Goal: Task Accomplishment & Management: Manage account settings

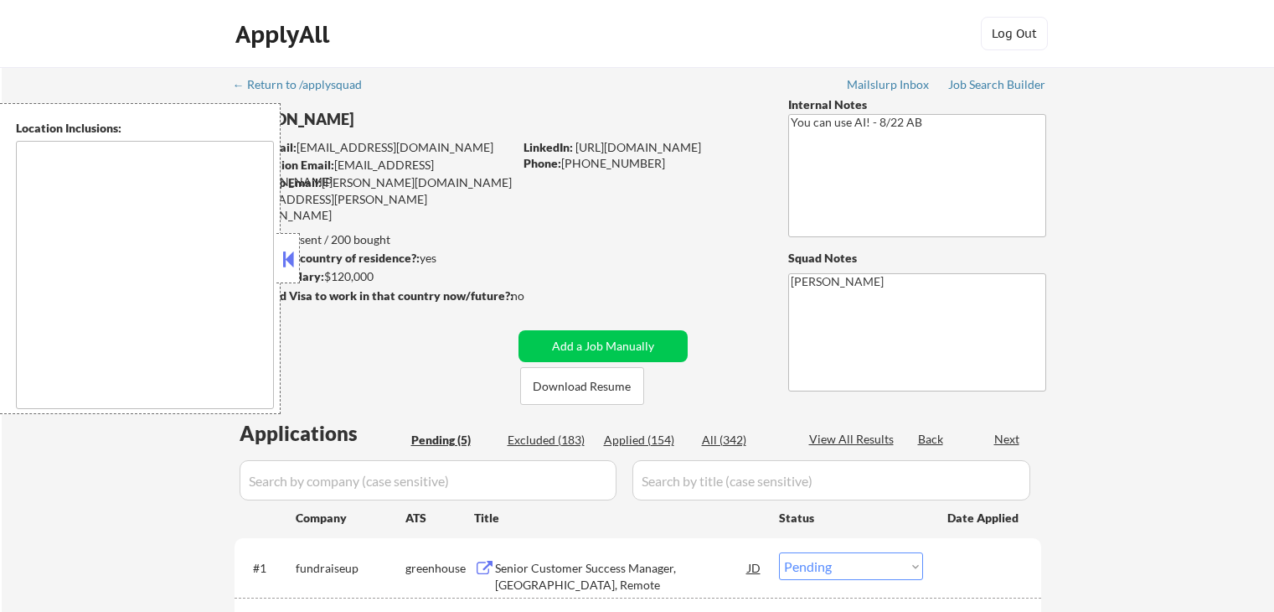
select select ""pending""
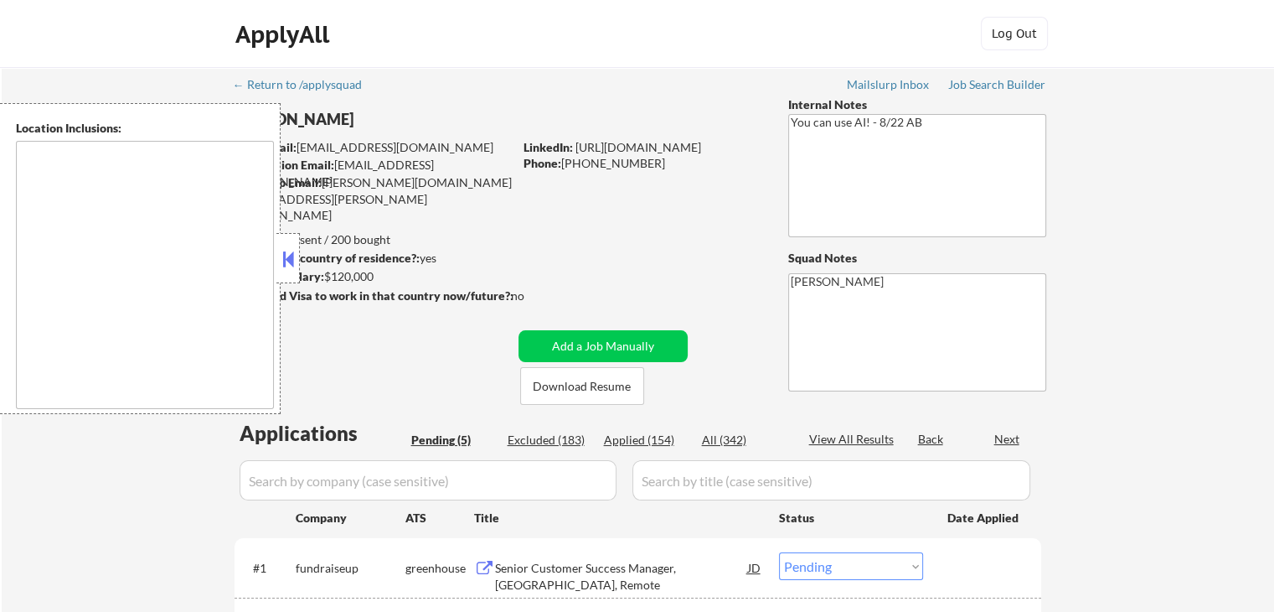
type textarea "[GEOGRAPHIC_DATA], [GEOGRAPHIC_DATA] [GEOGRAPHIC_DATA], [GEOGRAPHIC_DATA] [GEOG…"
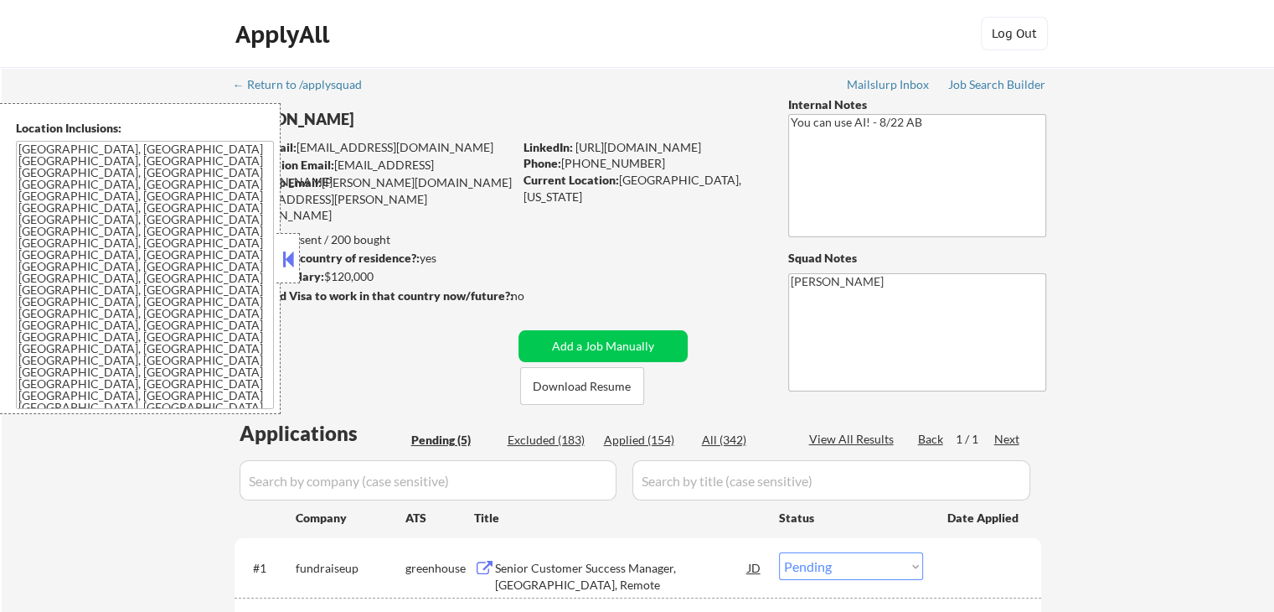
click at [296, 256] on button at bounding box center [288, 258] width 18 height 25
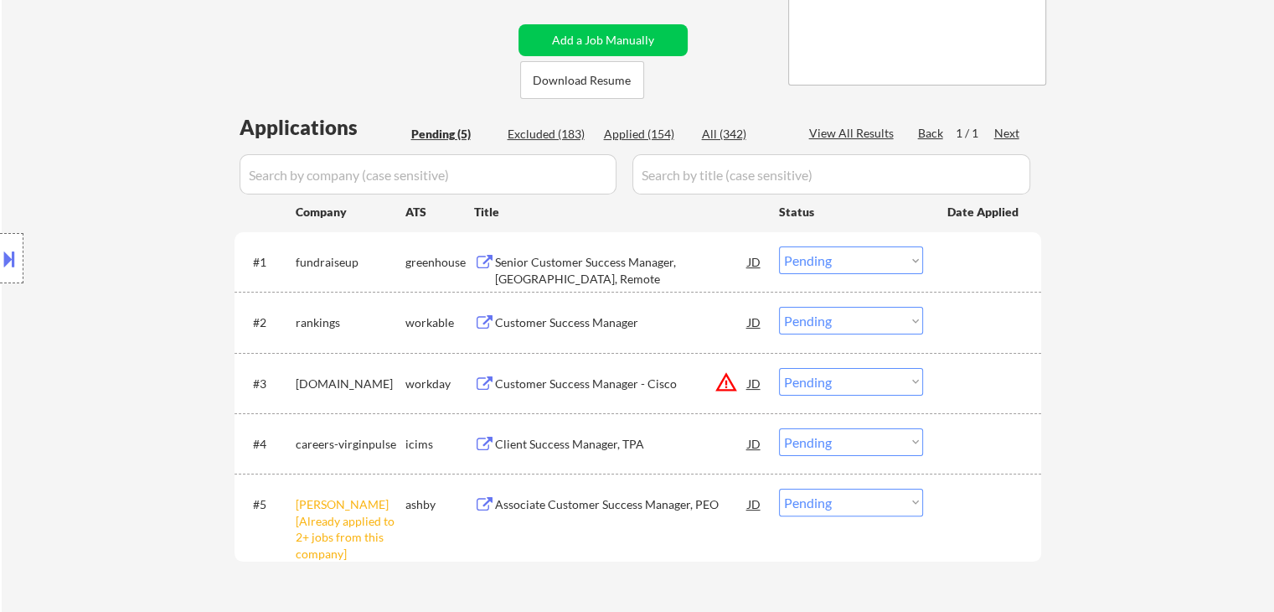
scroll to position [335, 0]
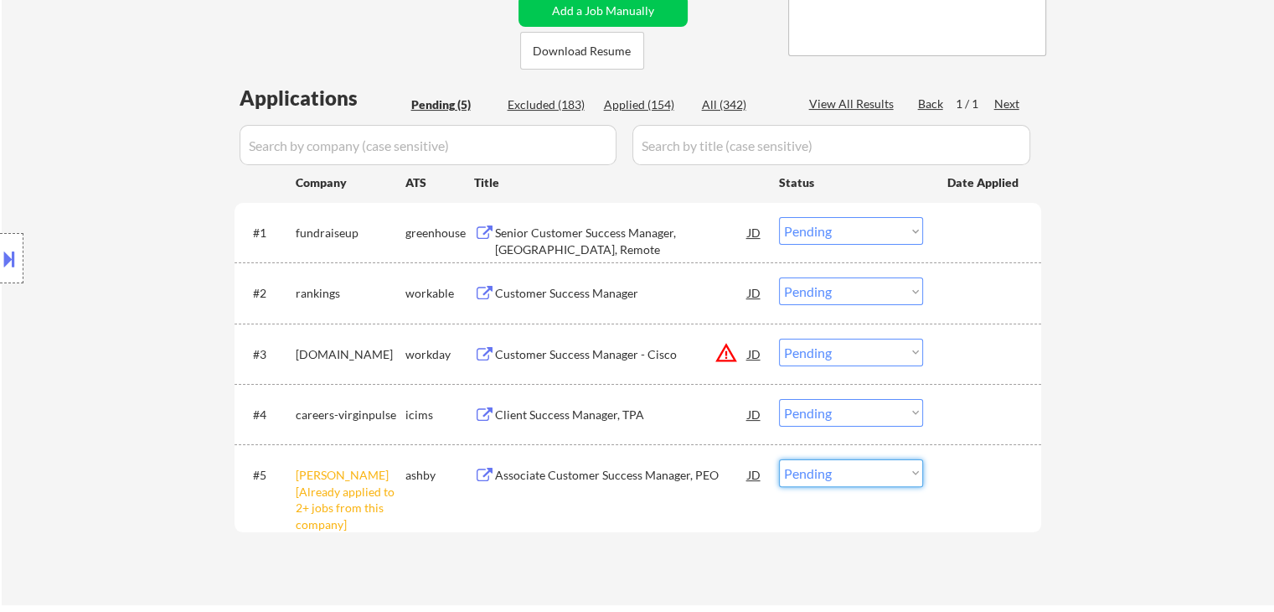
click at [821, 478] on select "Choose an option... Pending Applied Excluded (Questions) Excluded (Expired) Exc…" at bounding box center [851, 473] width 144 height 28
select select ""excluded__other_""
click at [779, 459] on select "Choose an option... Pending Applied Excluded (Questions) Excluded (Expired) Exc…" at bounding box center [851, 473] width 144 height 28
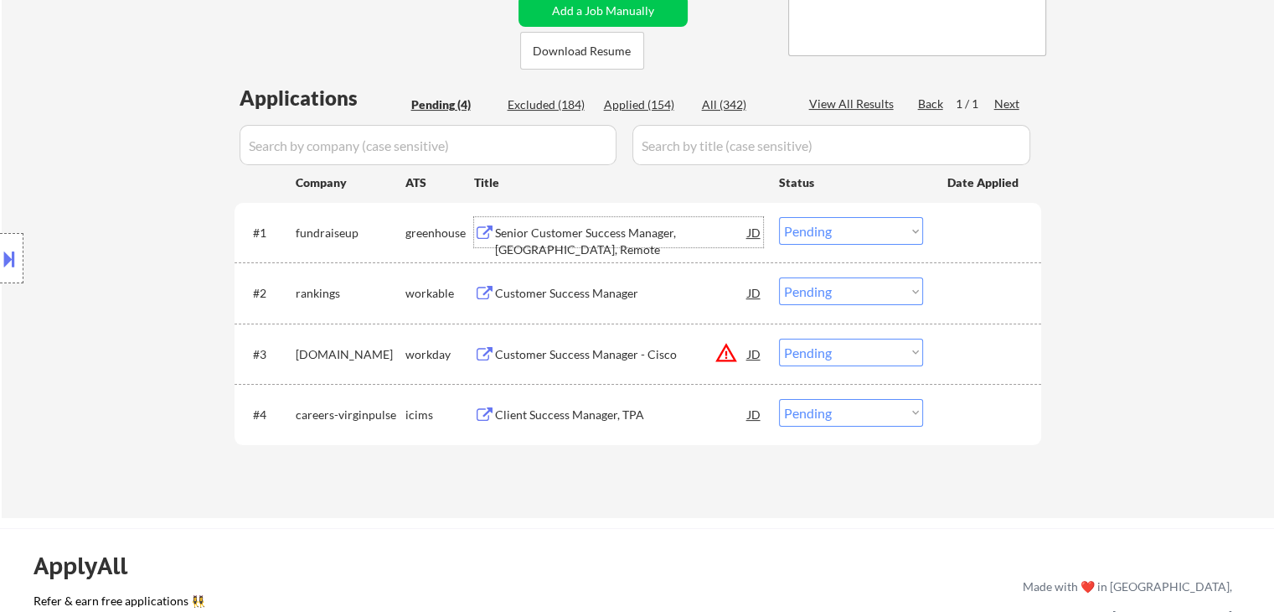
click at [583, 227] on div "Senior Customer Success Manager, [GEOGRAPHIC_DATA], Remote" at bounding box center [621, 241] width 253 height 33
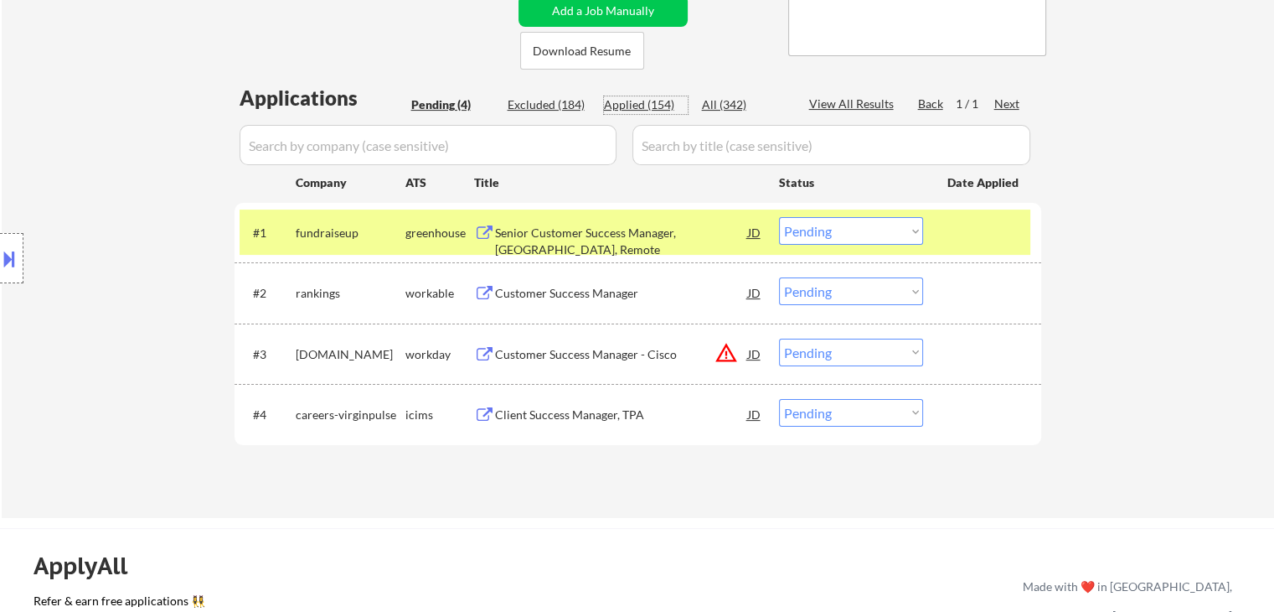
click at [623, 108] on div "Applied (154)" at bounding box center [646, 104] width 84 height 17
select select ""applied""
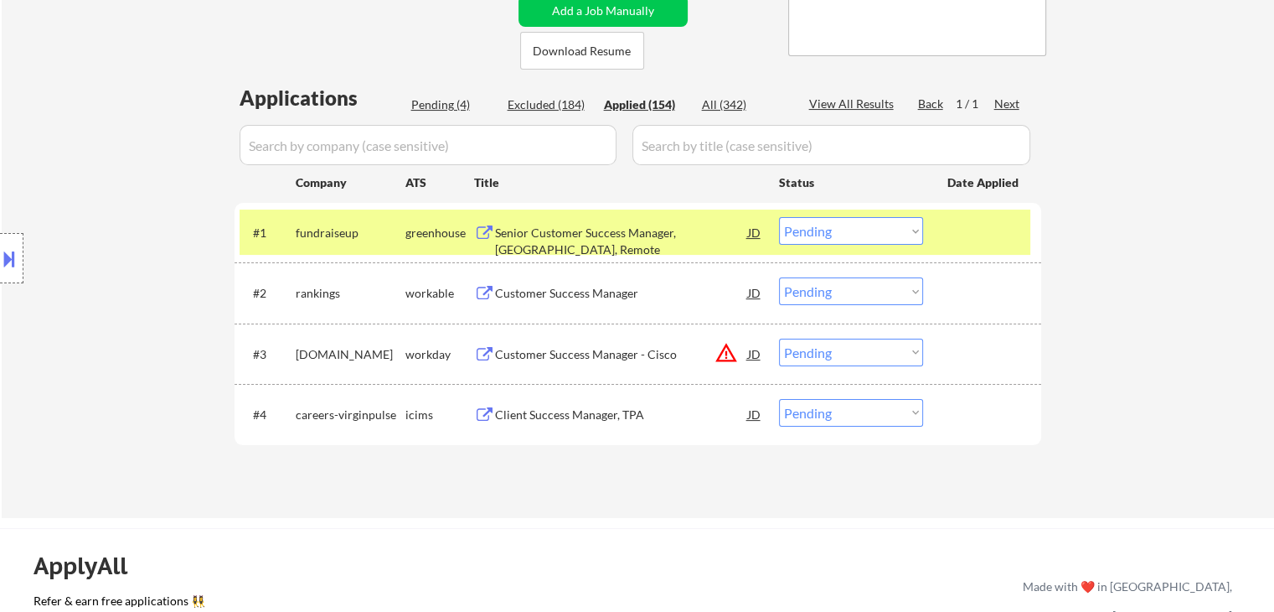
select select ""applied""
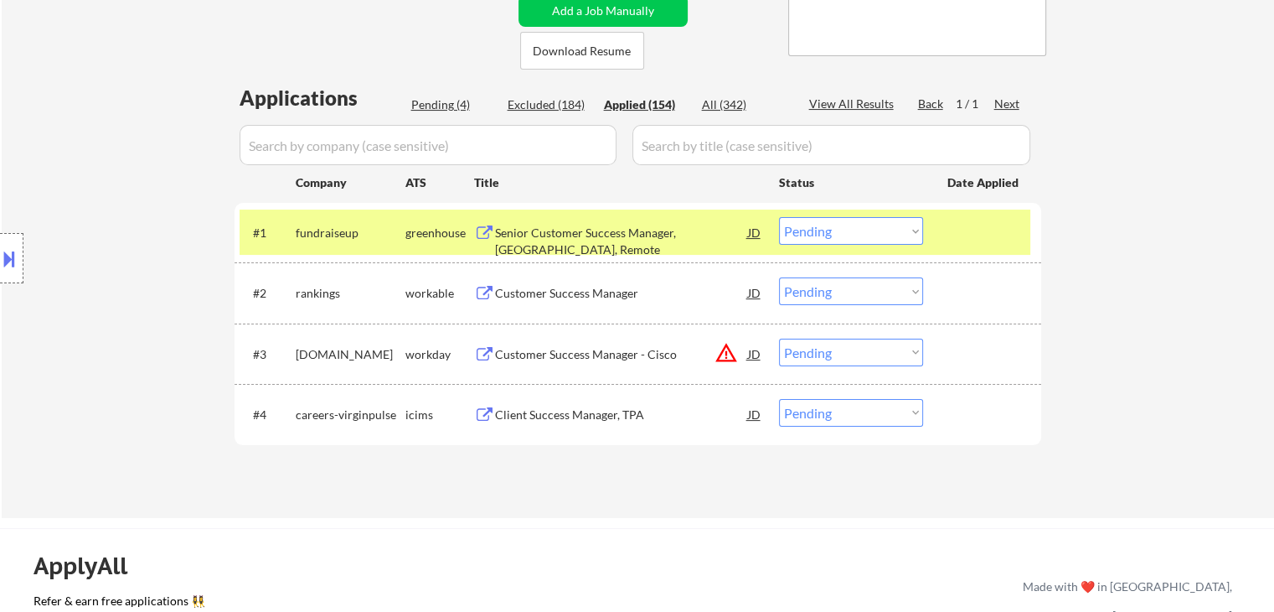
select select ""applied""
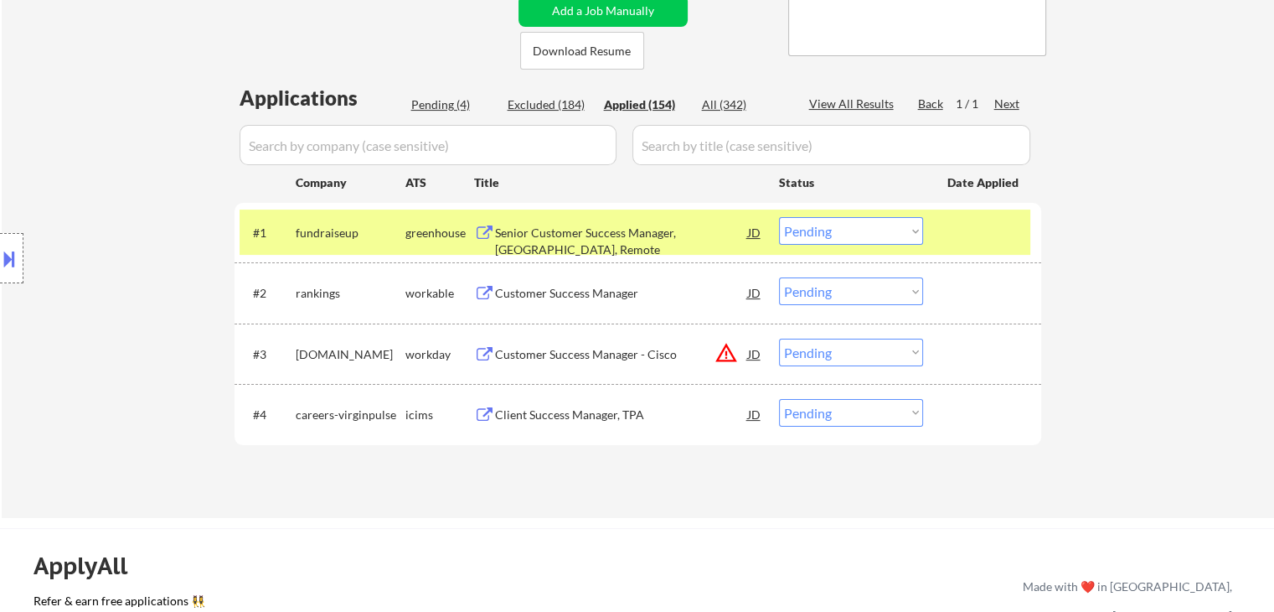
select select ""applied""
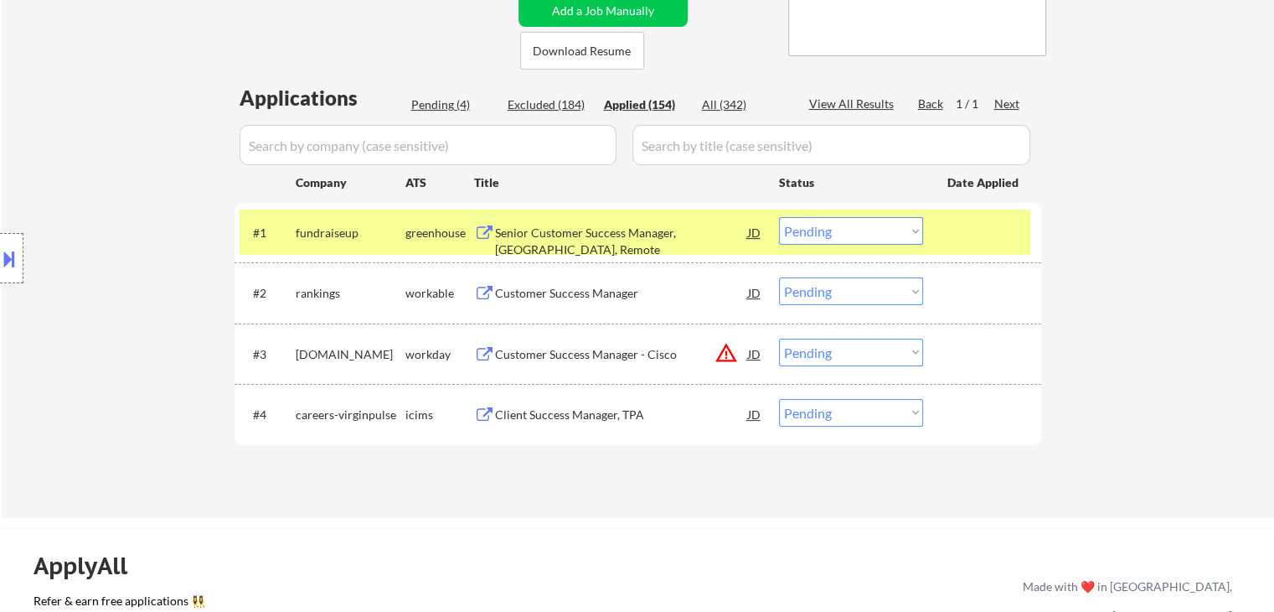
select select ""applied""
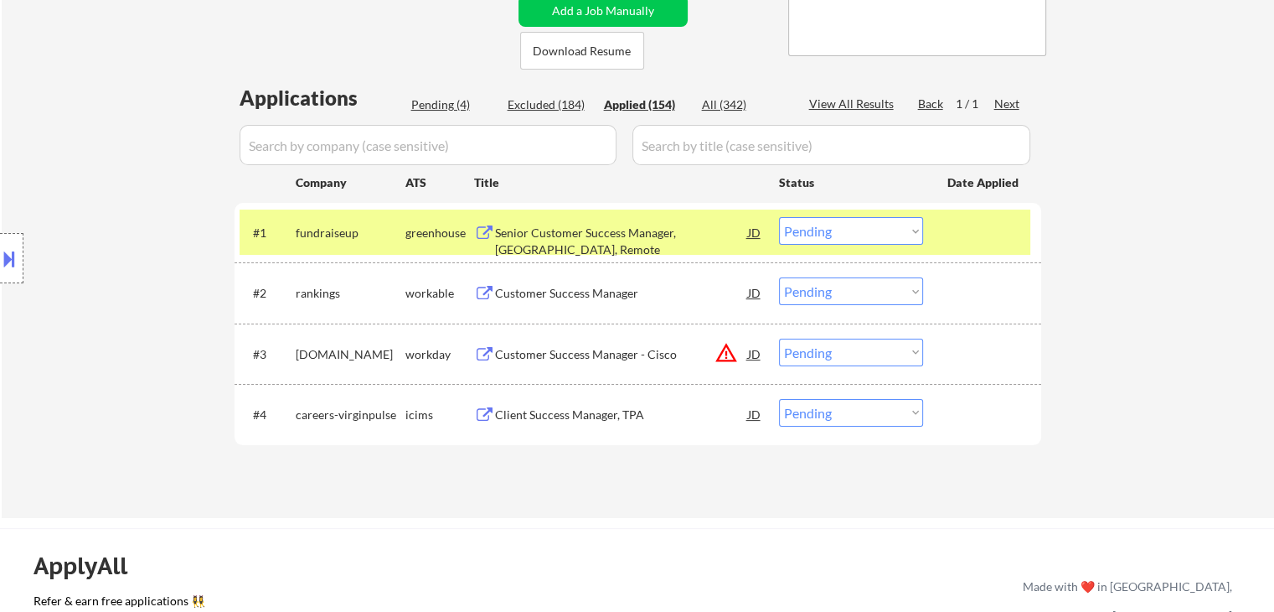
select select ""applied""
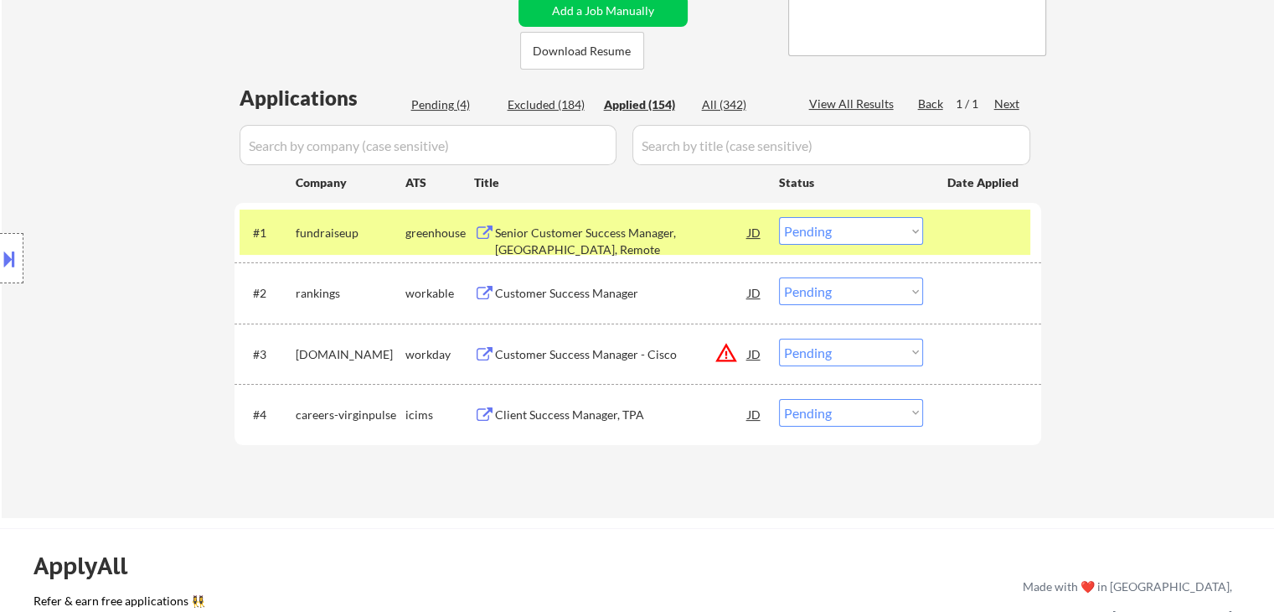
select select ""applied""
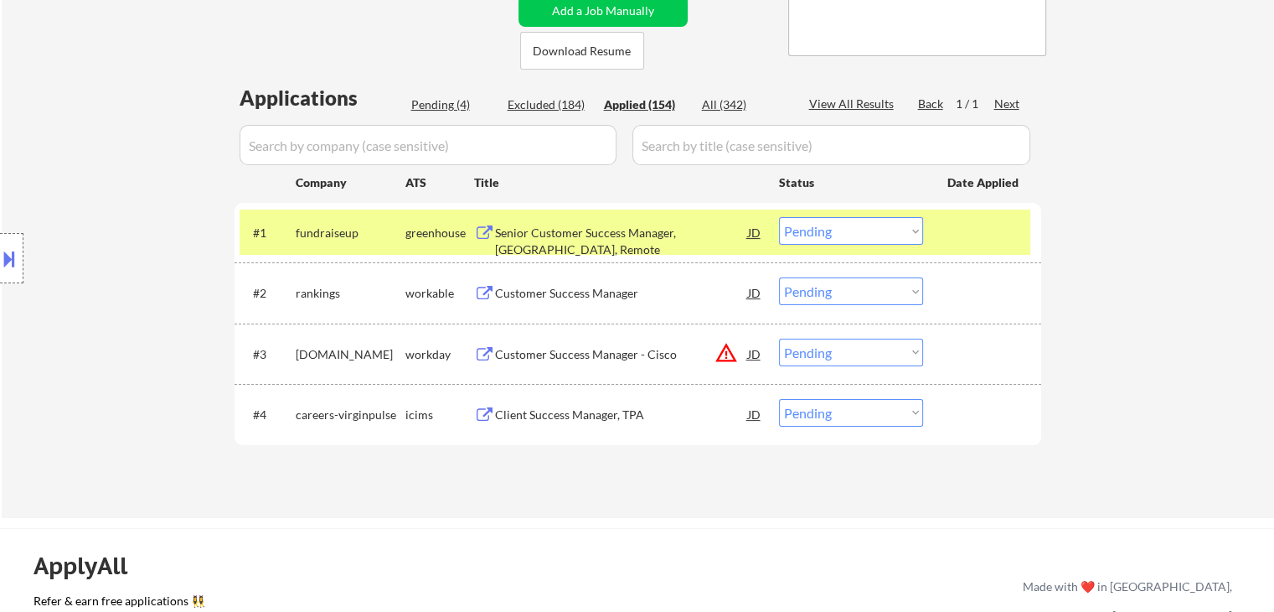
select select ""applied""
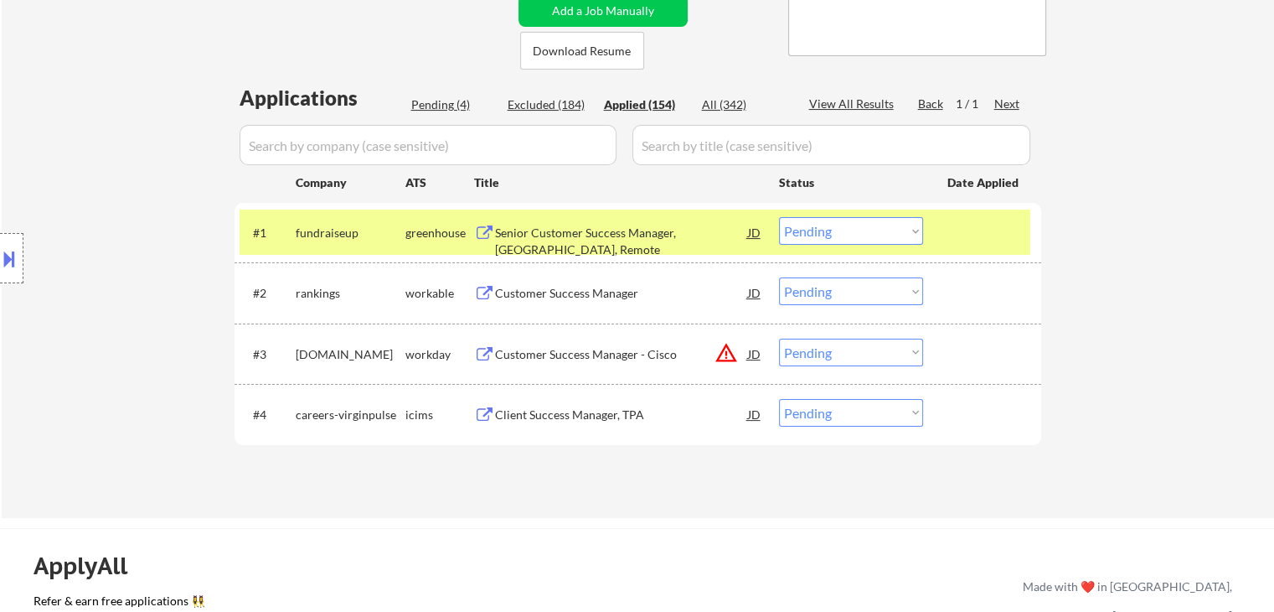
select select ""applied""
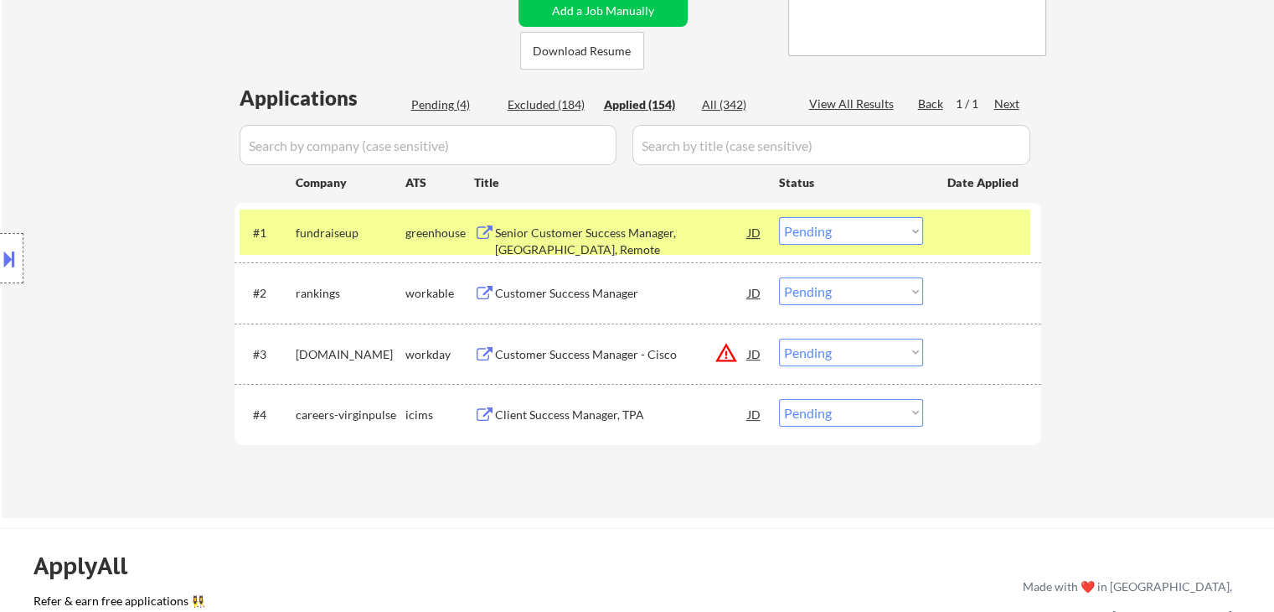
select select ""applied""
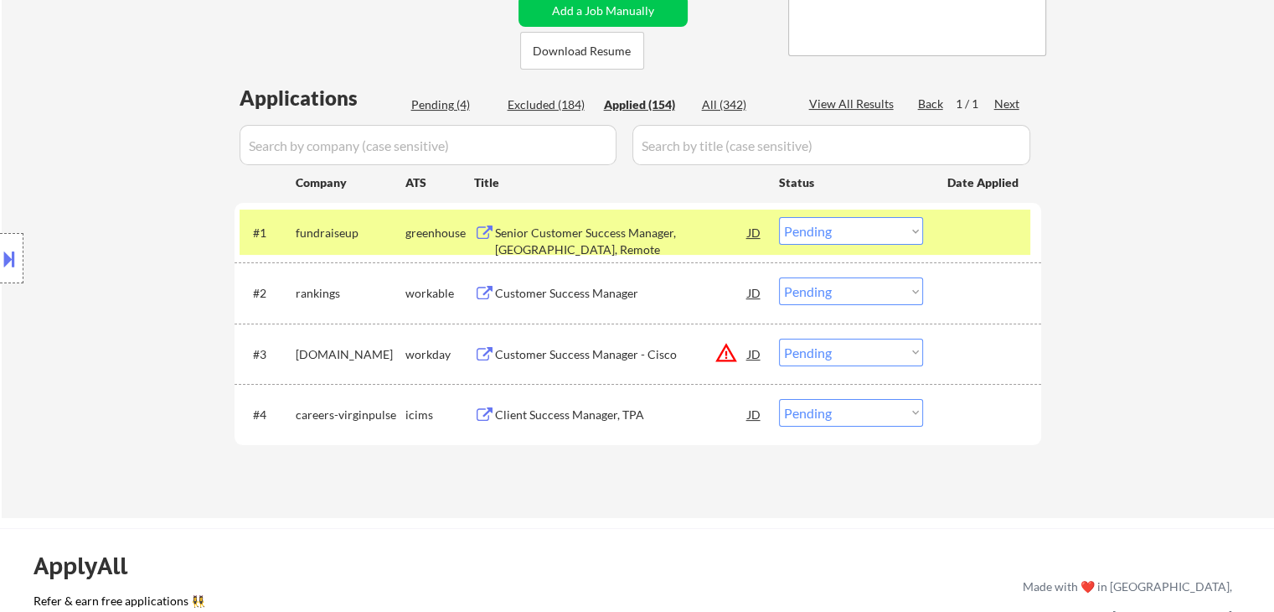
select select ""applied""
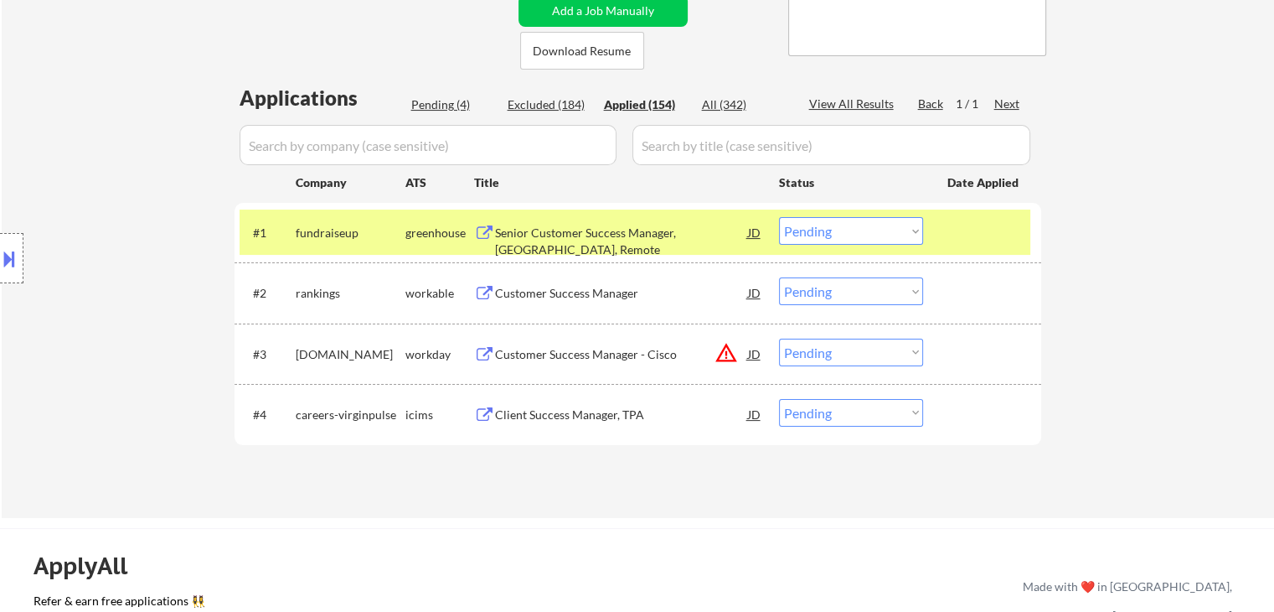
select select ""applied""
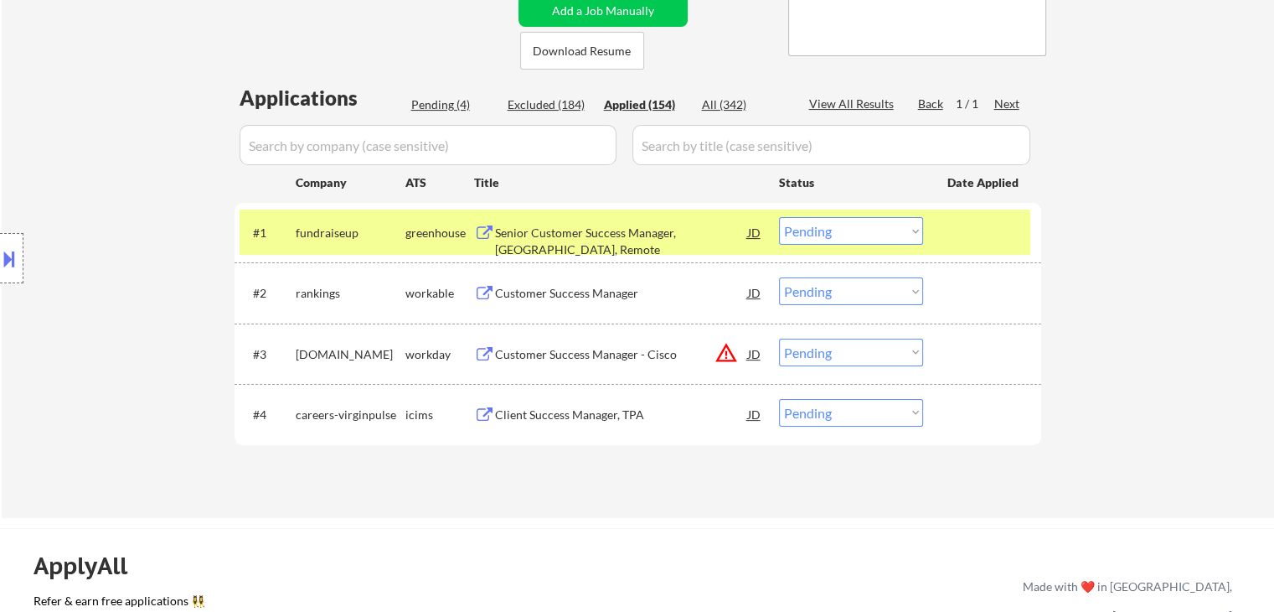
select select ""applied""
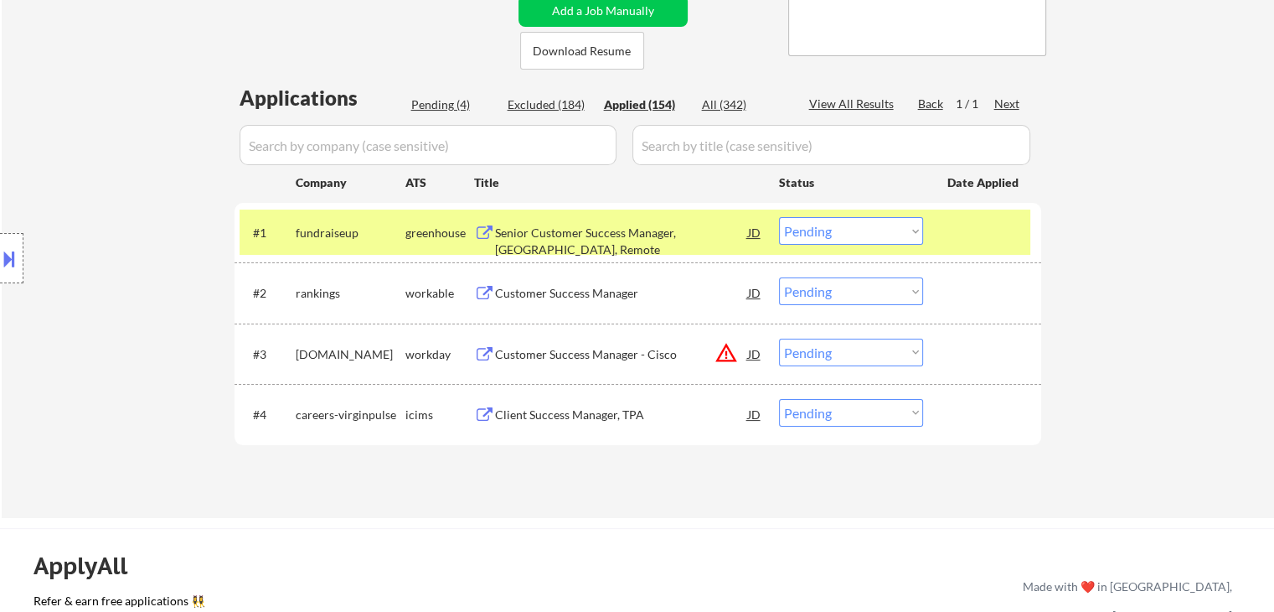
select select ""applied""
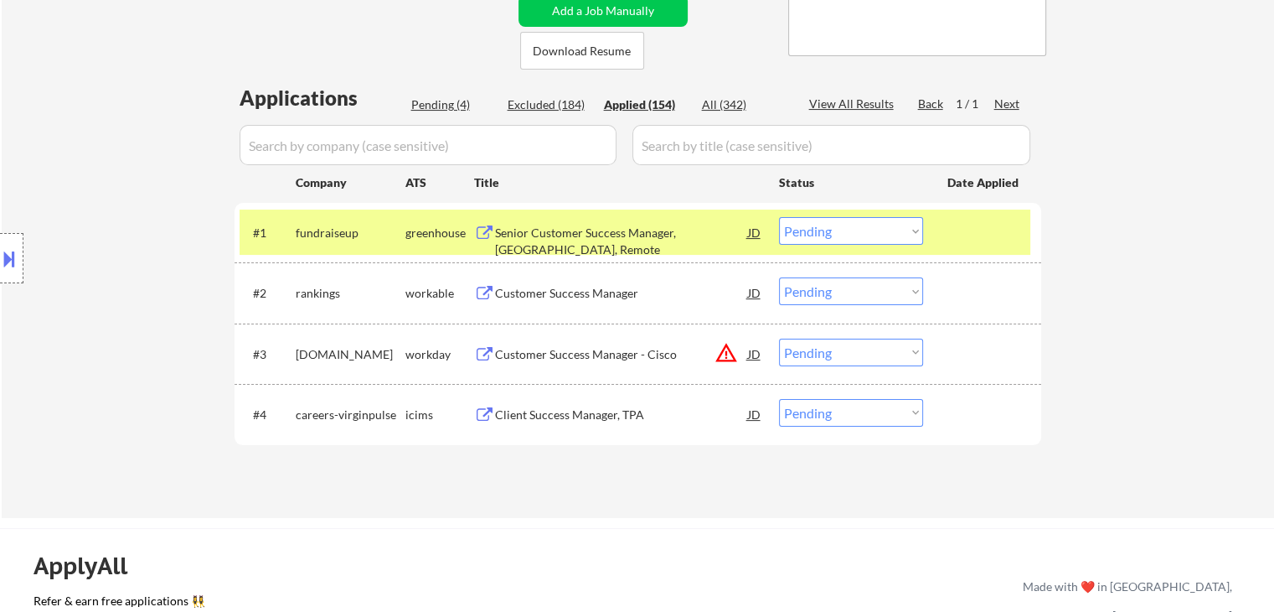
select select ""applied""
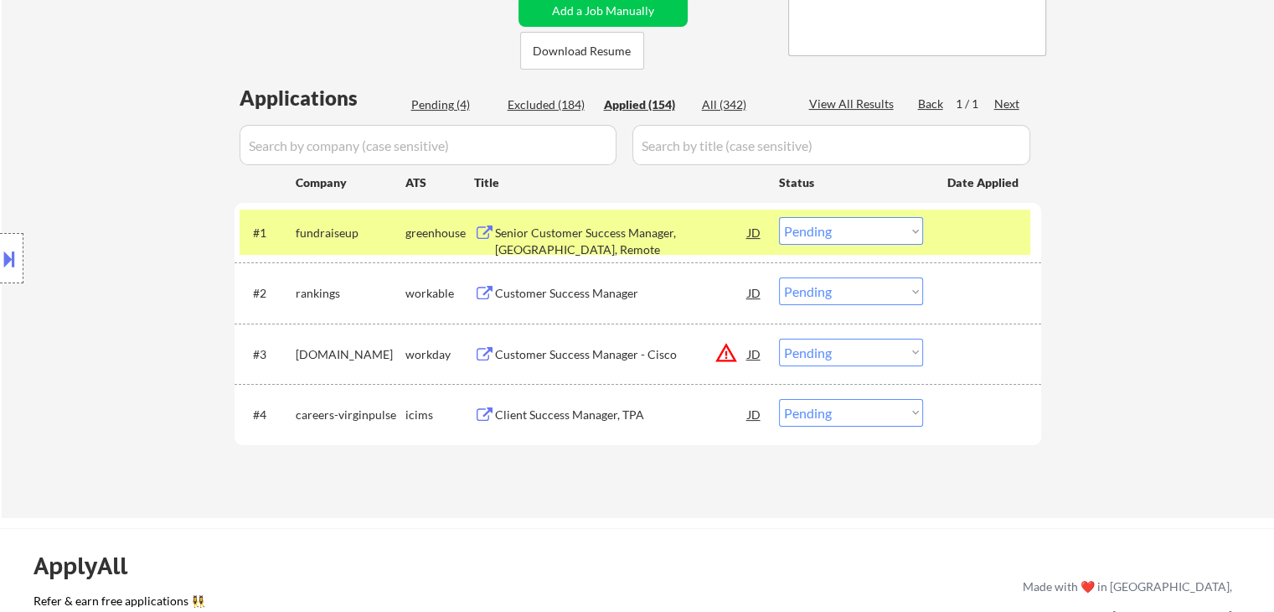
select select ""applied""
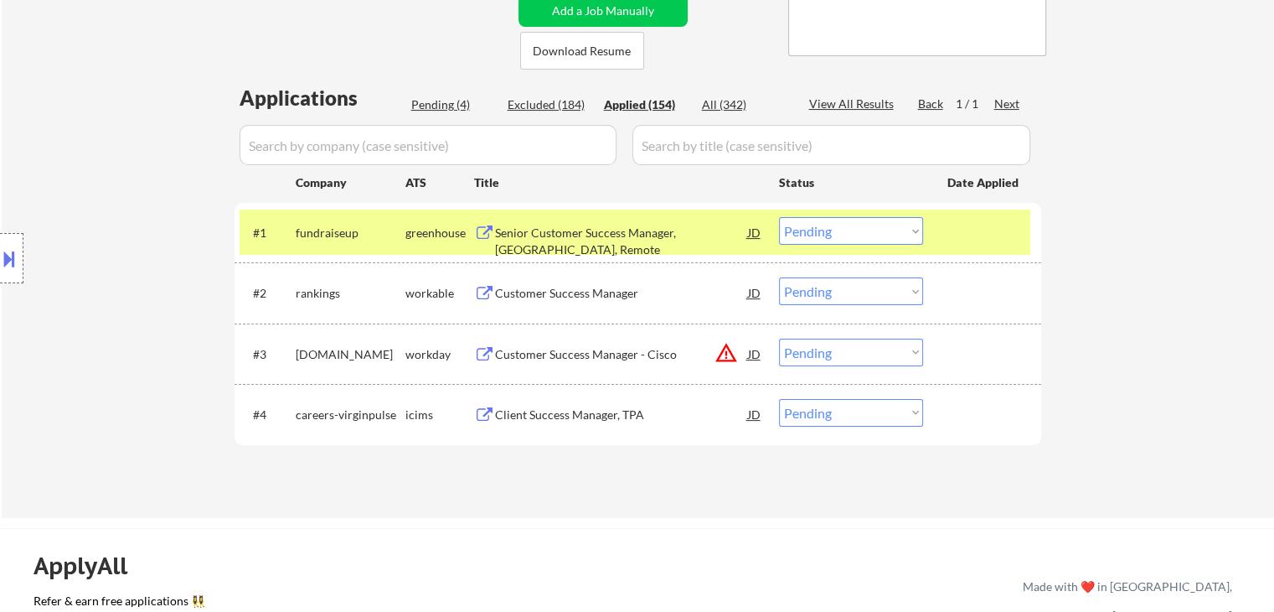
select select ""applied""
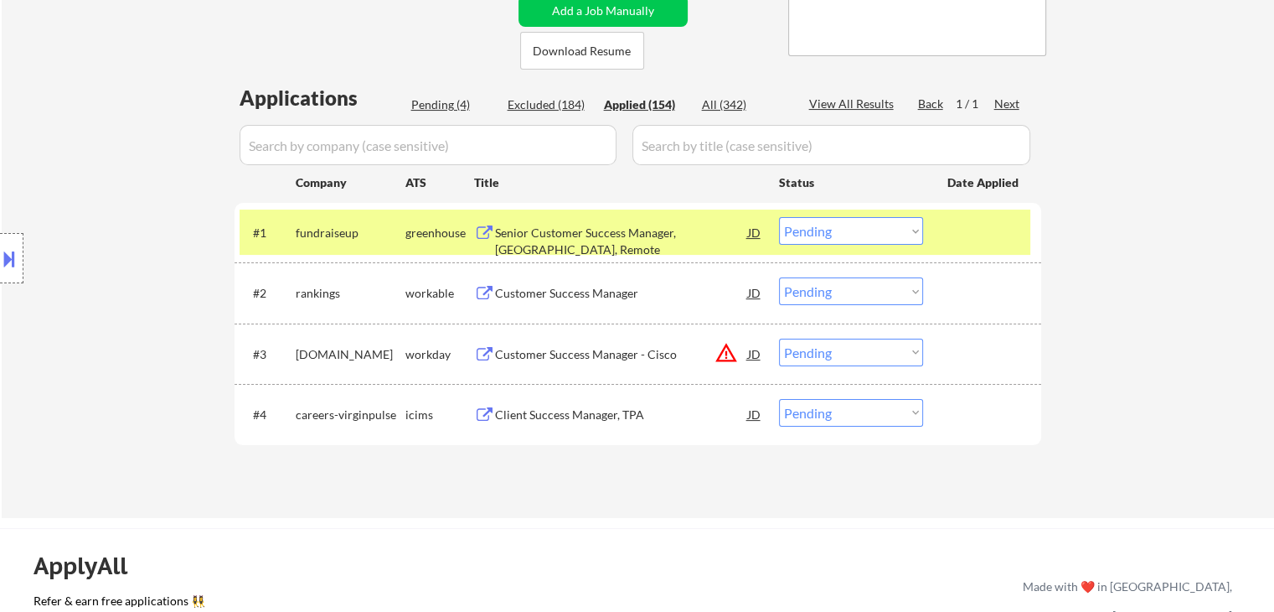
select select ""applied""
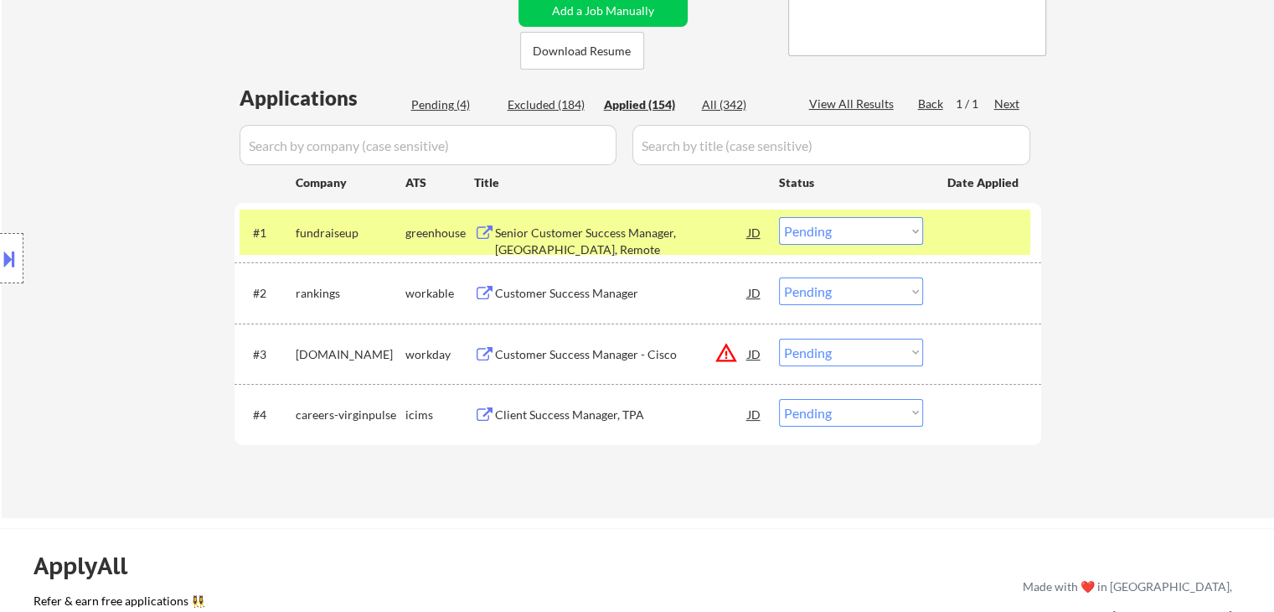
select select ""applied""
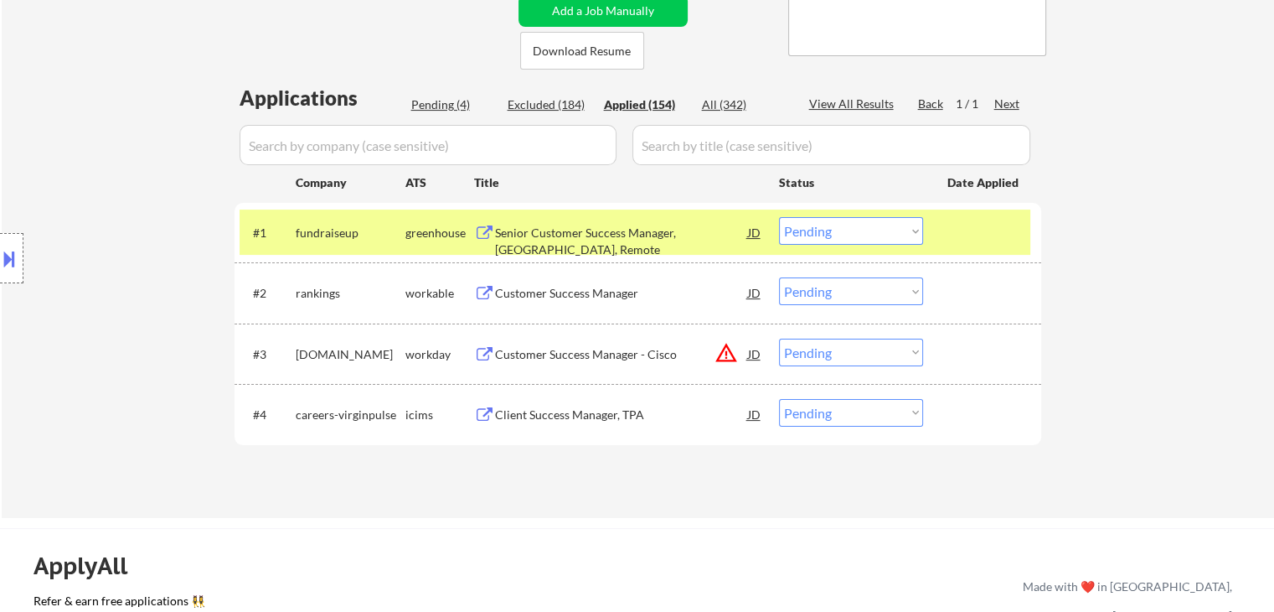
select select ""applied""
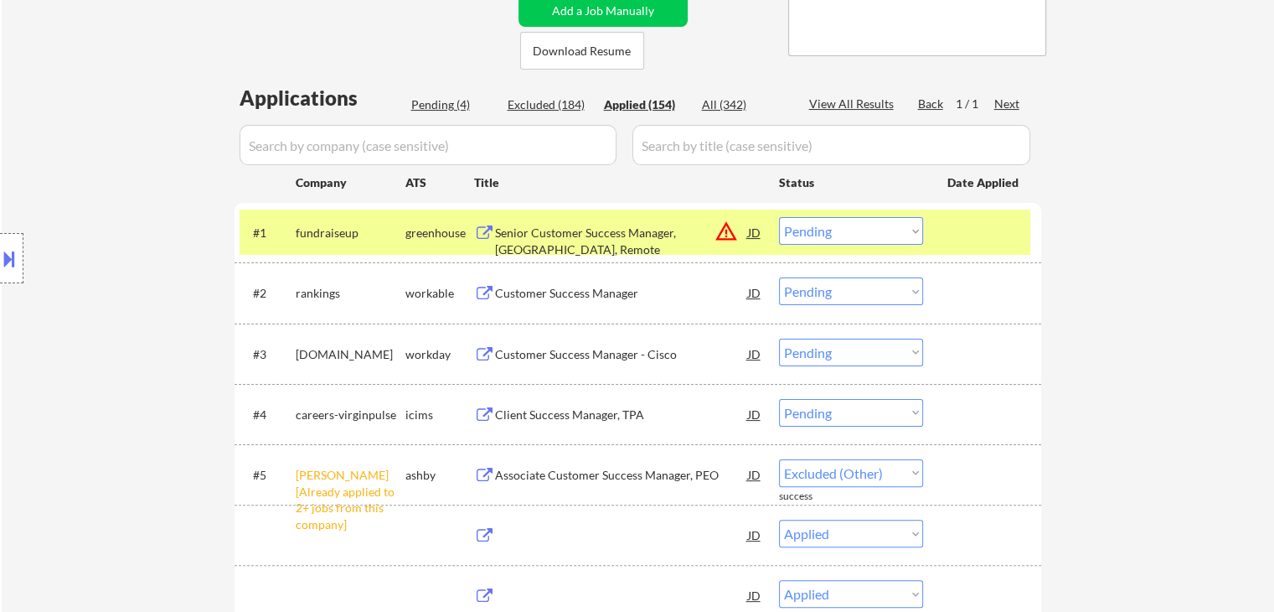
select select ""applied""
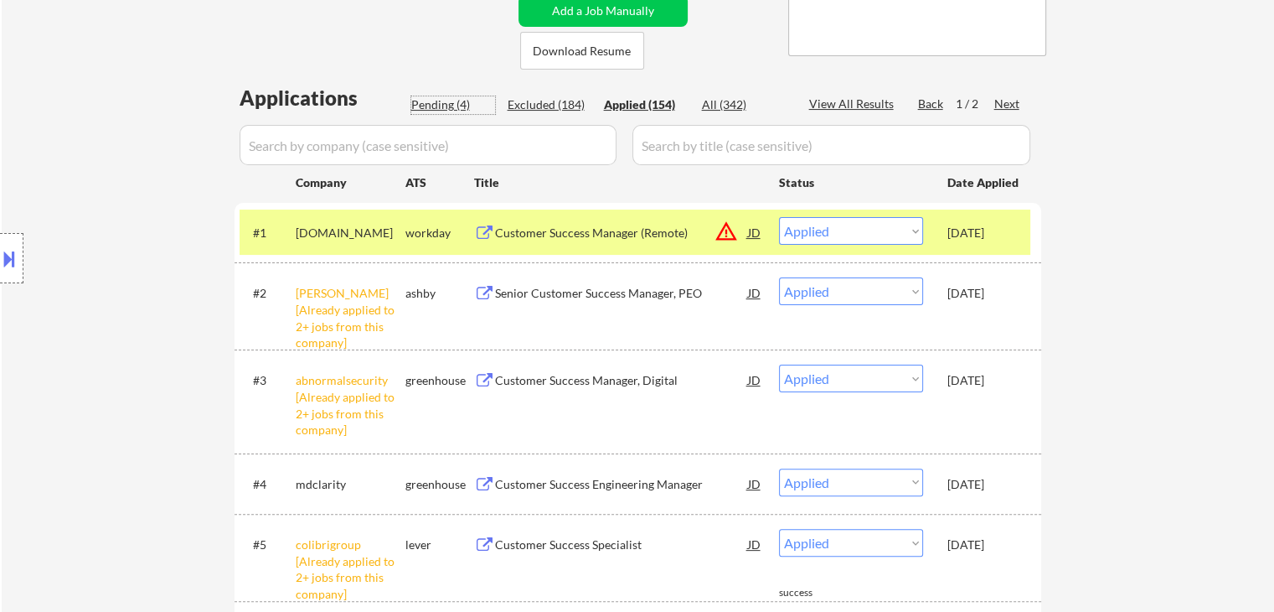
click at [432, 103] on div "Pending (4)" at bounding box center [453, 104] width 84 height 17
select select ""pending""
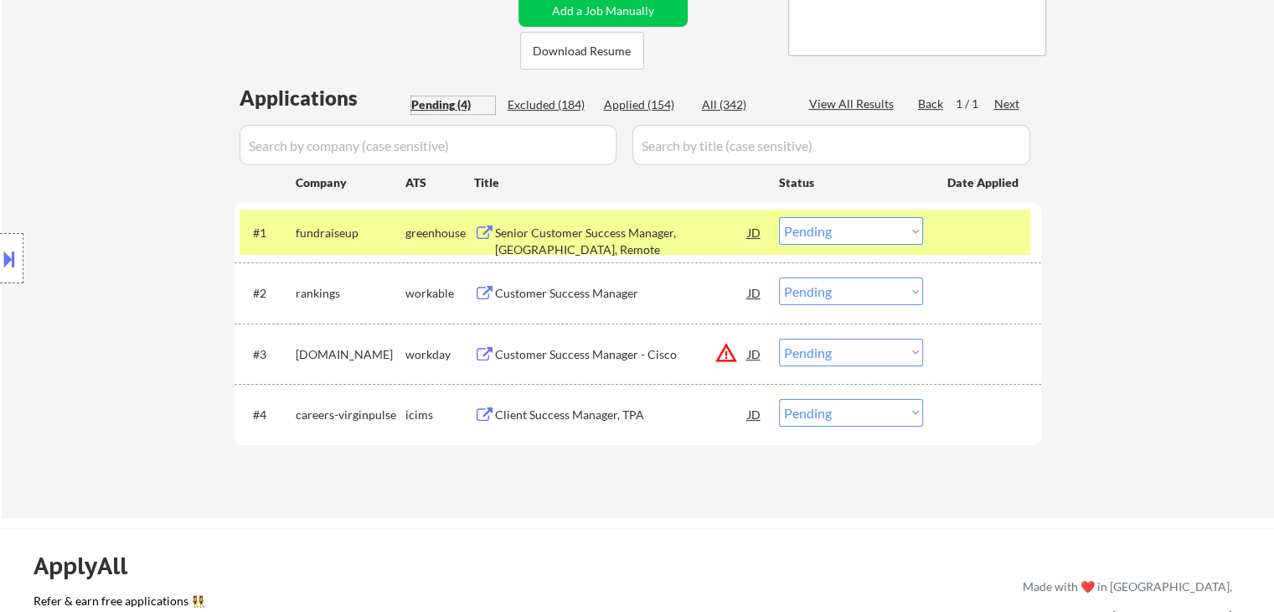
click at [581, 235] on div "Senior Customer Success Manager, [GEOGRAPHIC_DATA], Remote" at bounding box center [621, 241] width 253 height 33
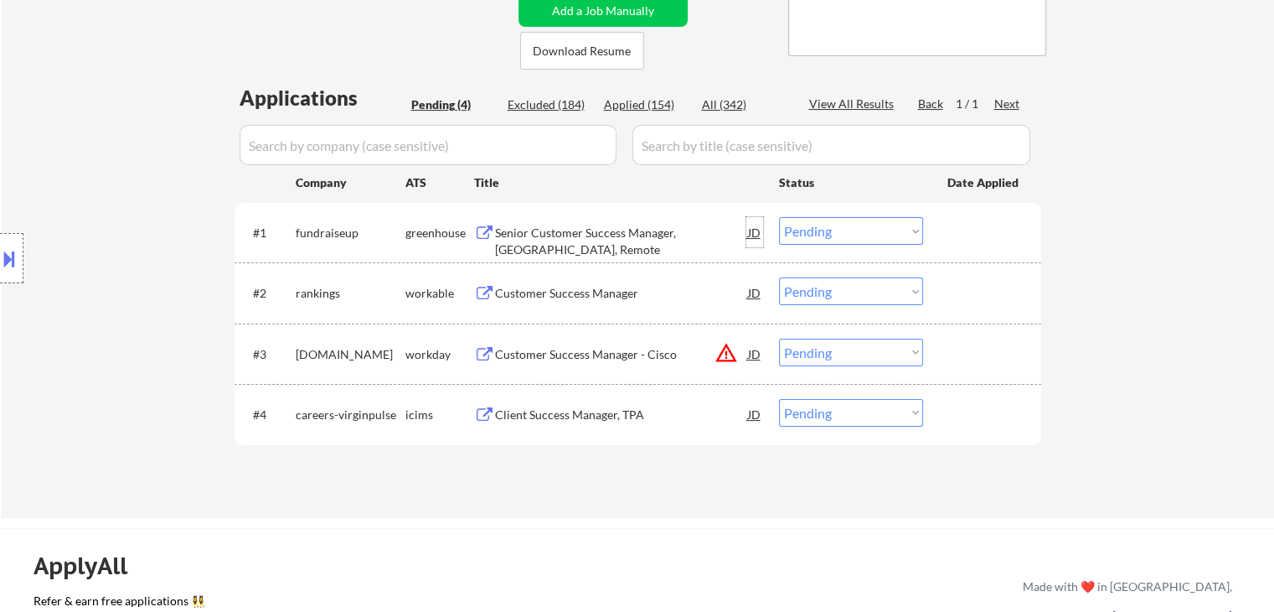
click at [757, 228] on div "JD" at bounding box center [754, 232] width 17 height 30
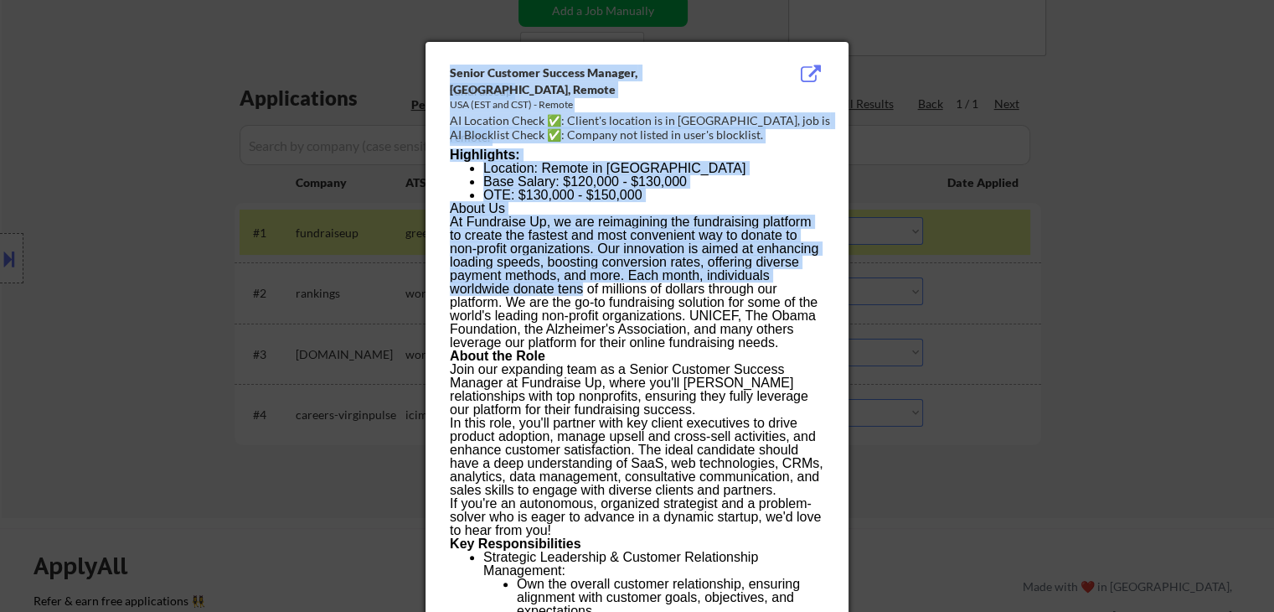
drag, startPoint x: 449, startPoint y: 69, endPoint x: 581, endPoint y: 293, distance: 260.6
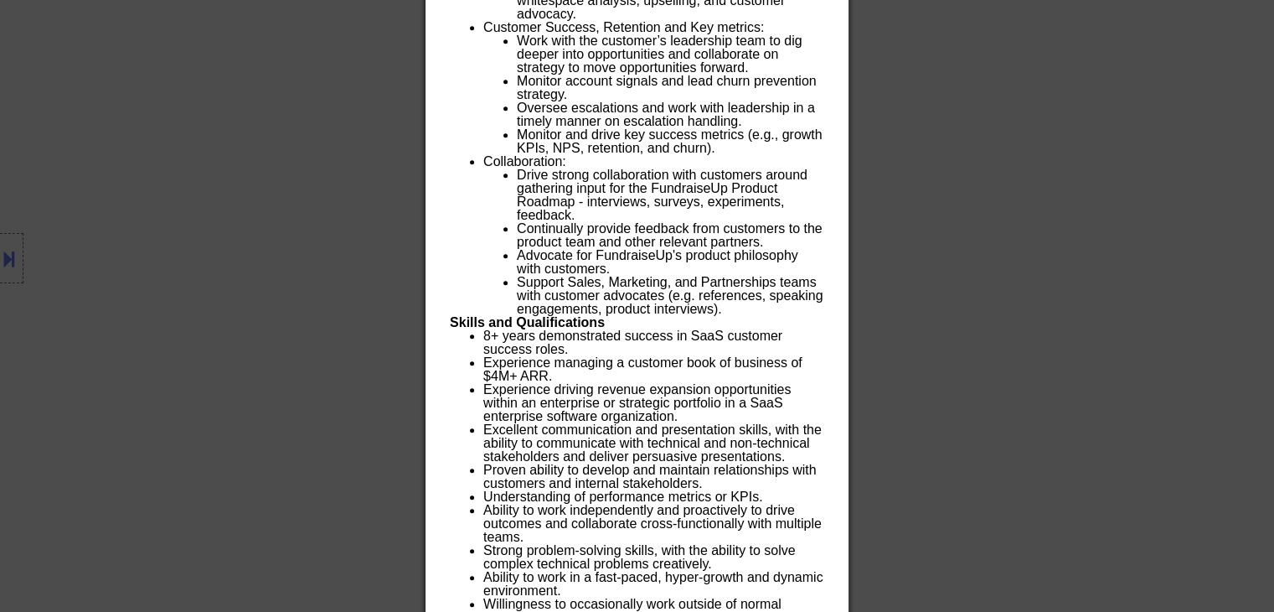
scroll to position [1390, 0]
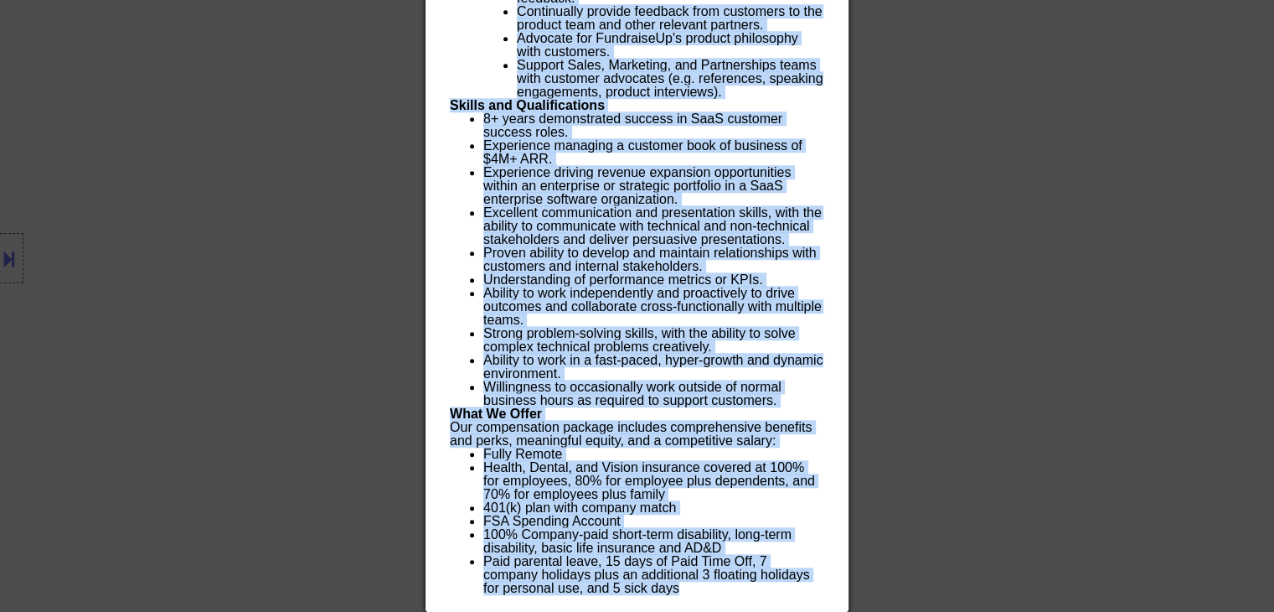
click at [685, 584] on li "Paid parental leave, 15 days of Paid Time Off, 7 company holidays plus an addit…" at bounding box center [653, 575] width 340 height 40
copy div "Loremi Dolorsit Ametcon Adipisc, ELI, Seddoe temporincid UTL (ETD mag ALI) - En…"
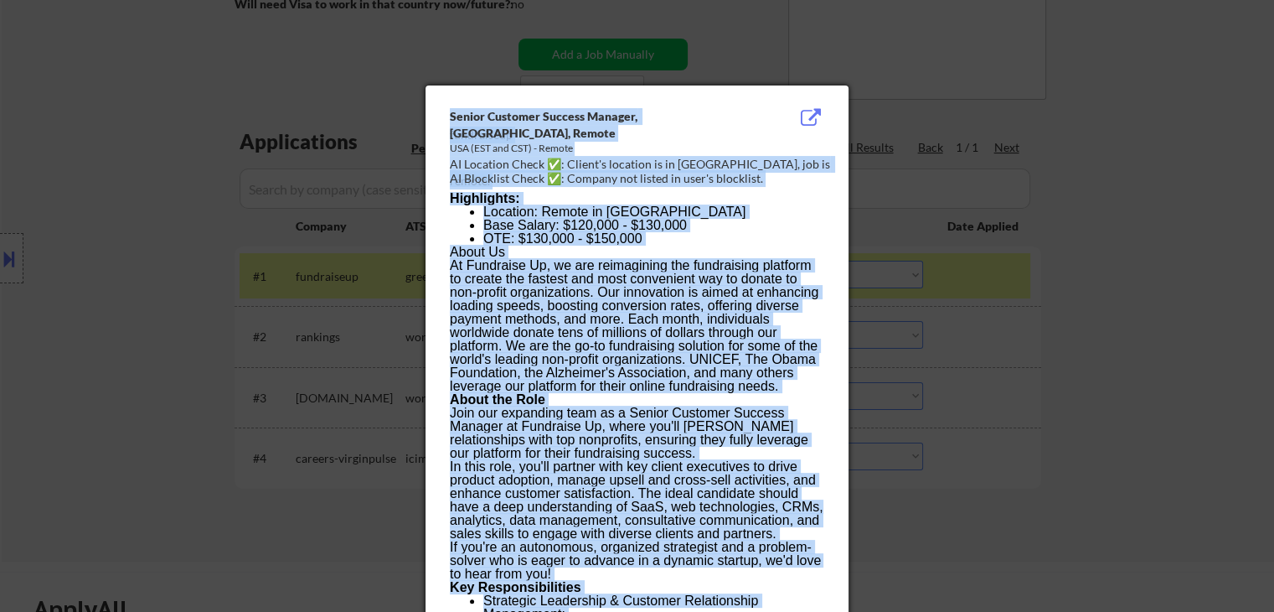
scroll to position [335, 0]
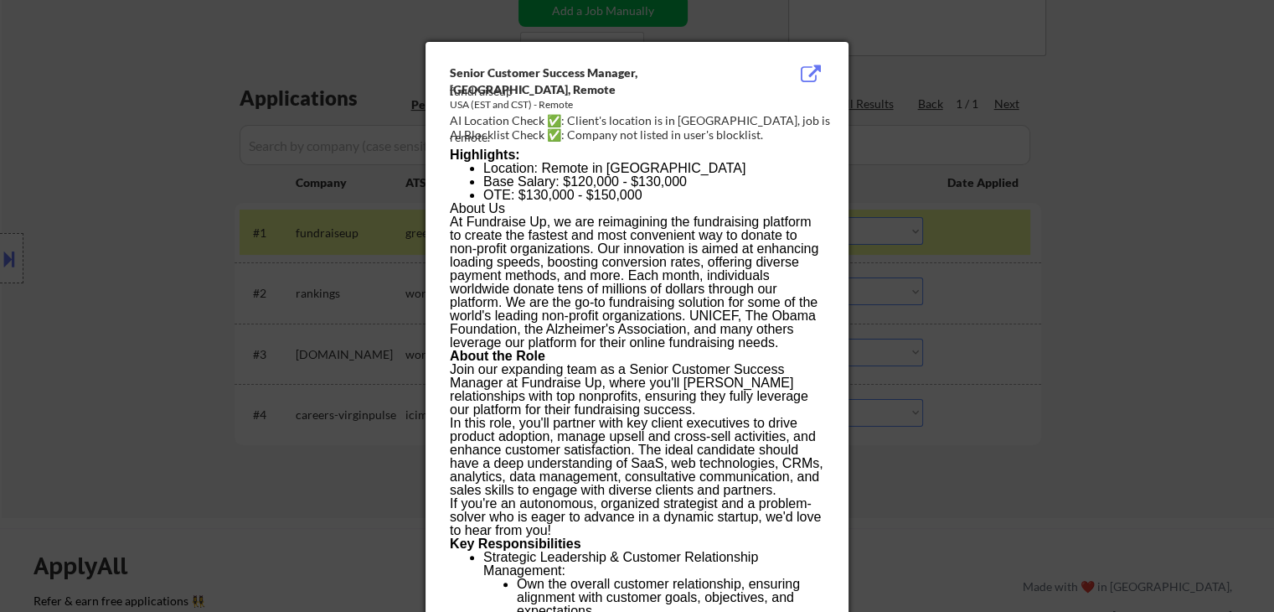
click at [94, 161] on div at bounding box center [637, 306] width 1274 height 612
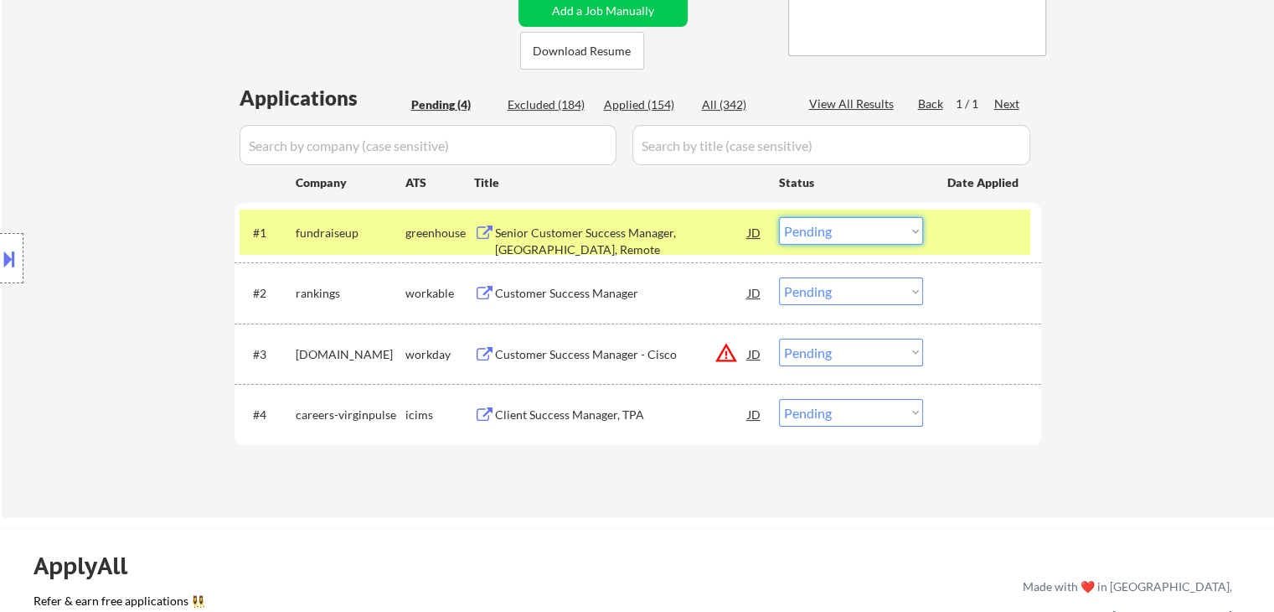
click at [822, 222] on select "Choose an option... Pending Applied Excluded (Questions) Excluded (Expired) Exc…" at bounding box center [851, 231] width 144 height 28
click at [779, 217] on select "Choose an option... Pending Applied Excluded (Questions) Excluded (Expired) Exc…" at bounding box center [851, 231] width 144 height 28
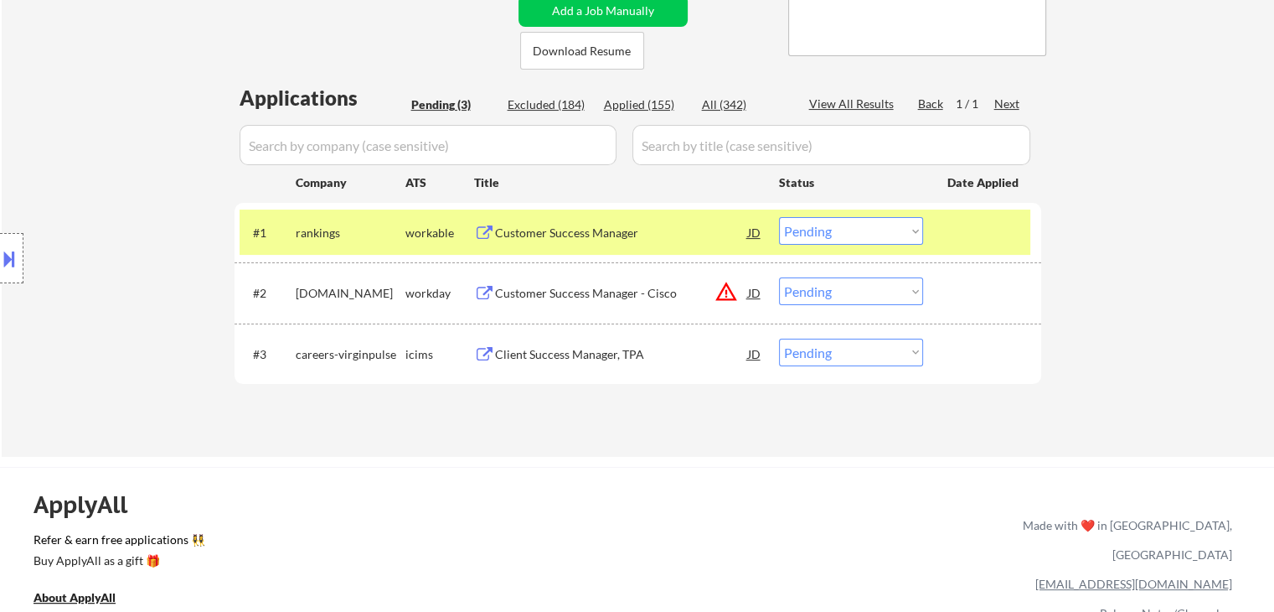
click at [595, 225] on div "Customer Success Manager" at bounding box center [621, 233] width 253 height 17
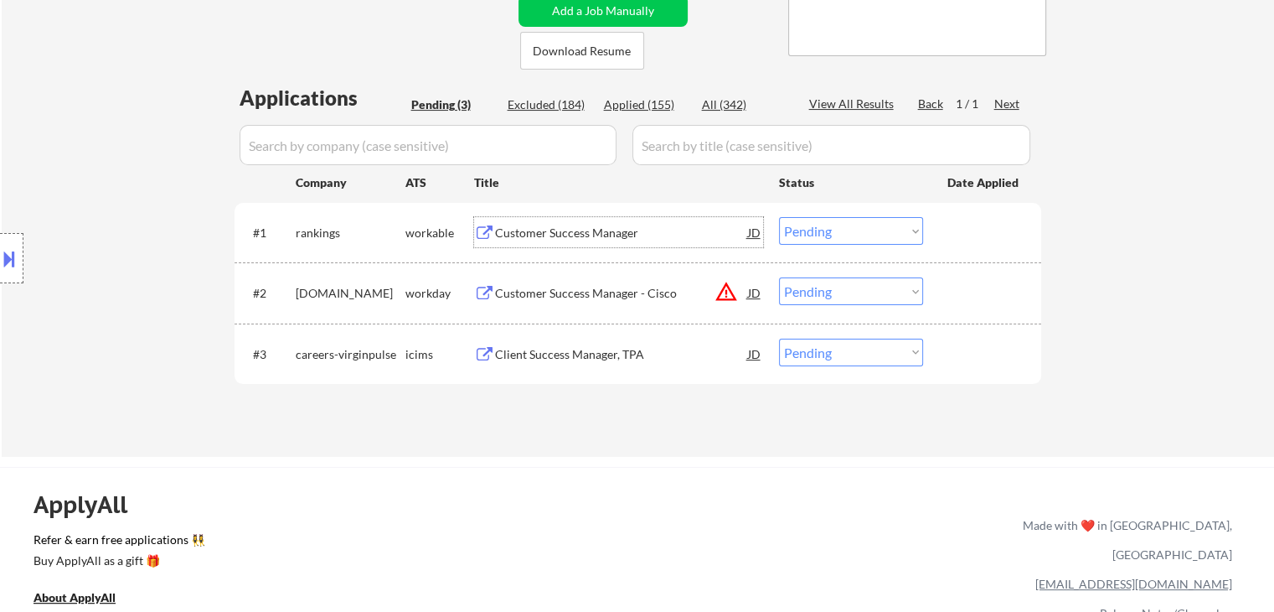
click at [824, 227] on select "Choose an option... Pending Applied Excluded (Questions) Excluded (Expired) Exc…" at bounding box center [851, 231] width 144 height 28
click at [779, 217] on select "Choose an option... Pending Applied Excluded (Questions) Excluded (Expired) Exc…" at bounding box center [851, 231] width 144 height 28
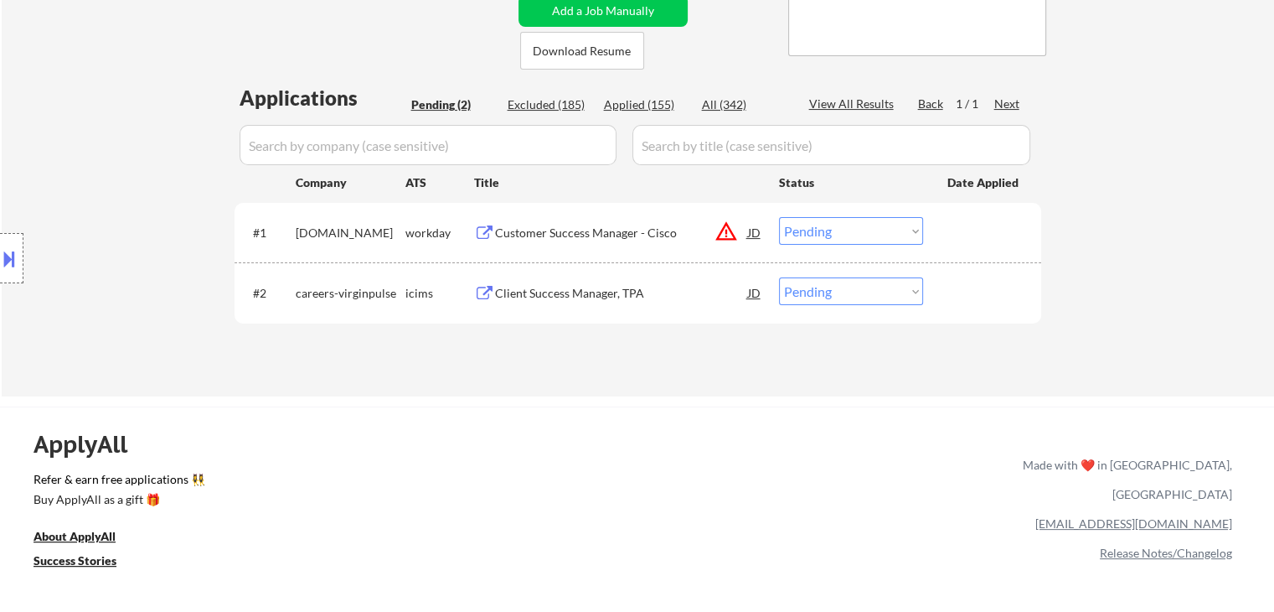
click at [727, 229] on button "warning_amber" at bounding box center [726, 230] width 23 height 23
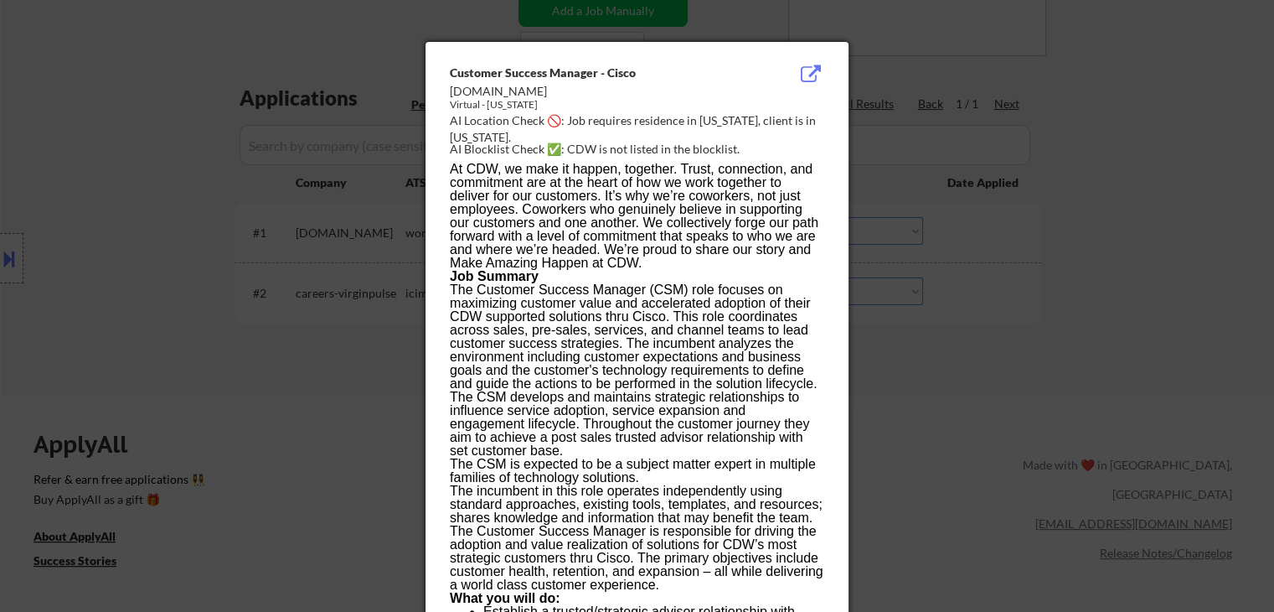
drag, startPoint x: 135, startPoint y: 216, endPoint x: 208, endPoint y: 216, distance: 72.9
click at [147, 216] on div at bounding box center [637, 306] width 1274 height 612
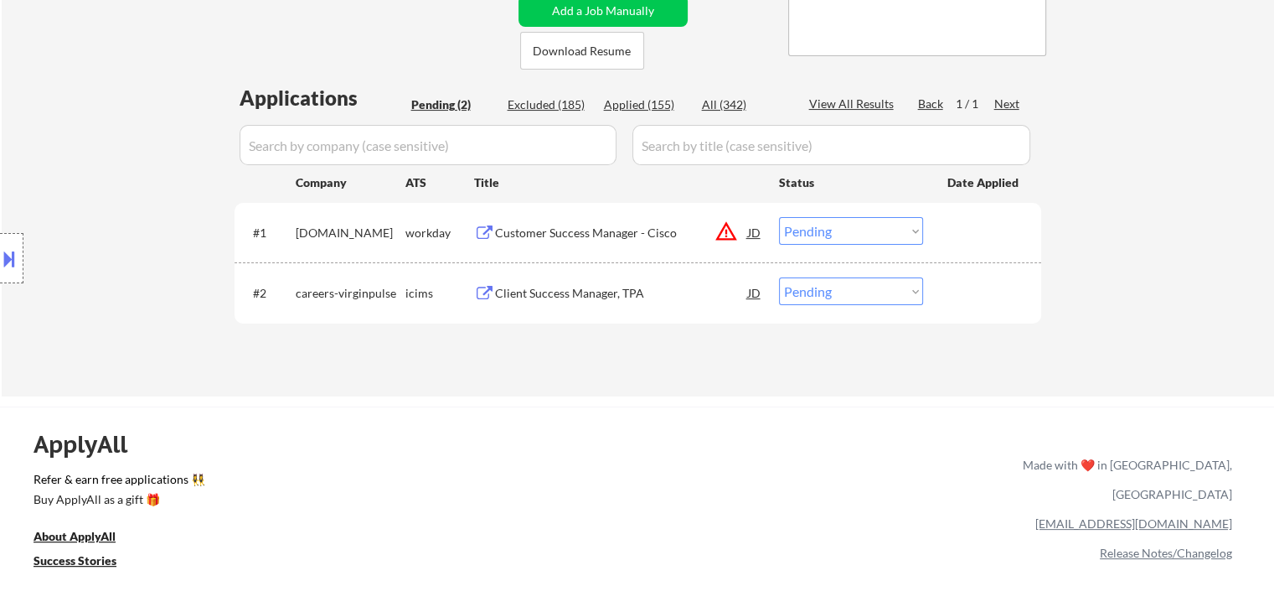
click at [559, 225] on div "Customer Success Manager - Cisco" at bounding box center [621, 233] width 253 height 17
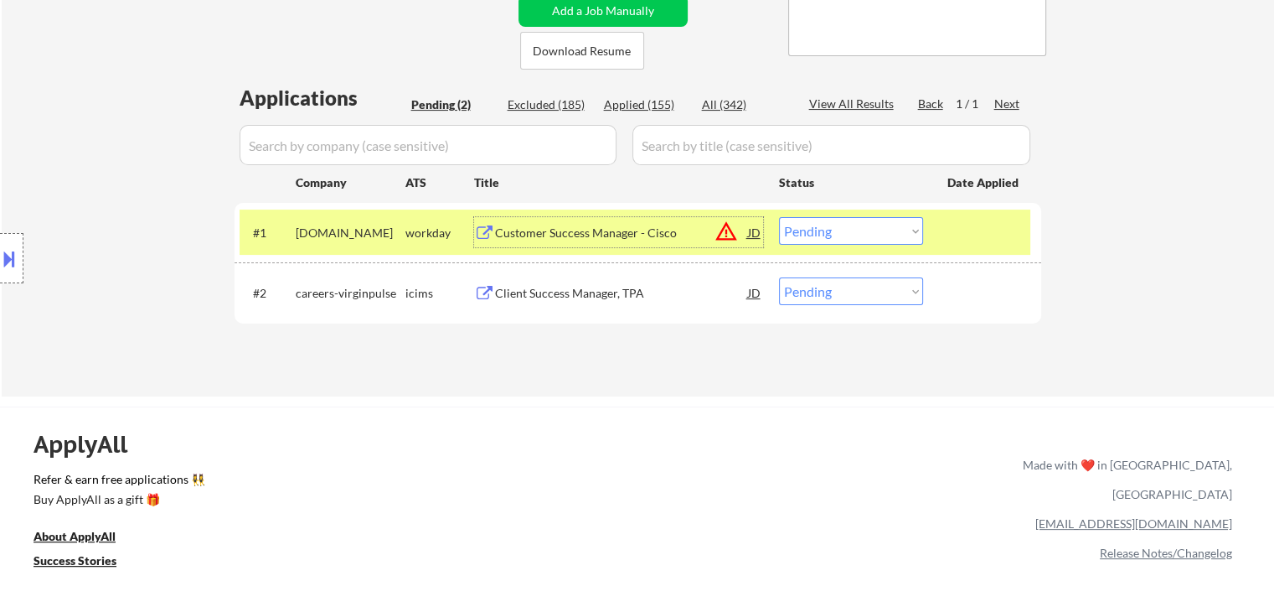
click at [867, 235] on select "Choose an option... Pending Applied Excluded (Questions) Excluded (Expired) Exc…" at bounding box center [851, 231] width 144 height 28
click at [779, 217] on select "Choose an option... Pending Applied Excluded (Questions) Excluded (Expired) Exc…" at bounding box center [851, 231] width 144 height 28
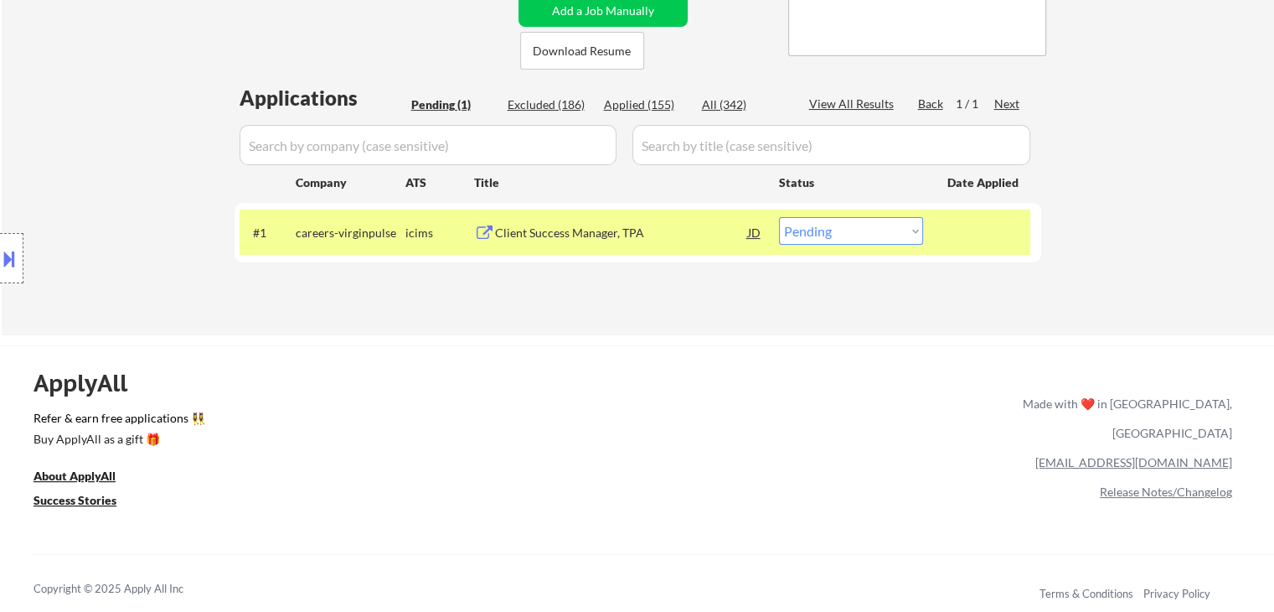
click at [560, 232] on div "Client Success Manager, TPA" at bounding box center [621, 233] width 253 height 17
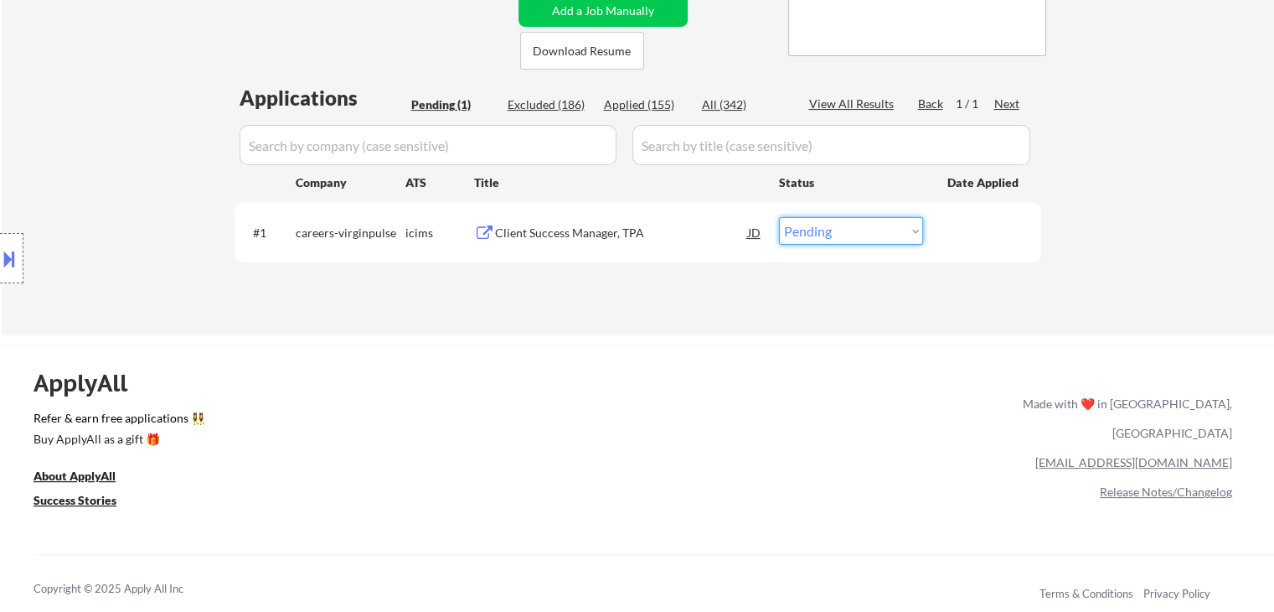
click at [818, 230] on select "Choose an option... Pending Applied Excluded (Questions) Excluded (Expired) Exc…" at bounding box center [851, 231] width 144 height 28
click at [779, 217] on select "Choose an option... Pending Applied Excluded (Questions) Excluded (Expired) Exc…" at bounding box center [851, 231] width 144 height 28
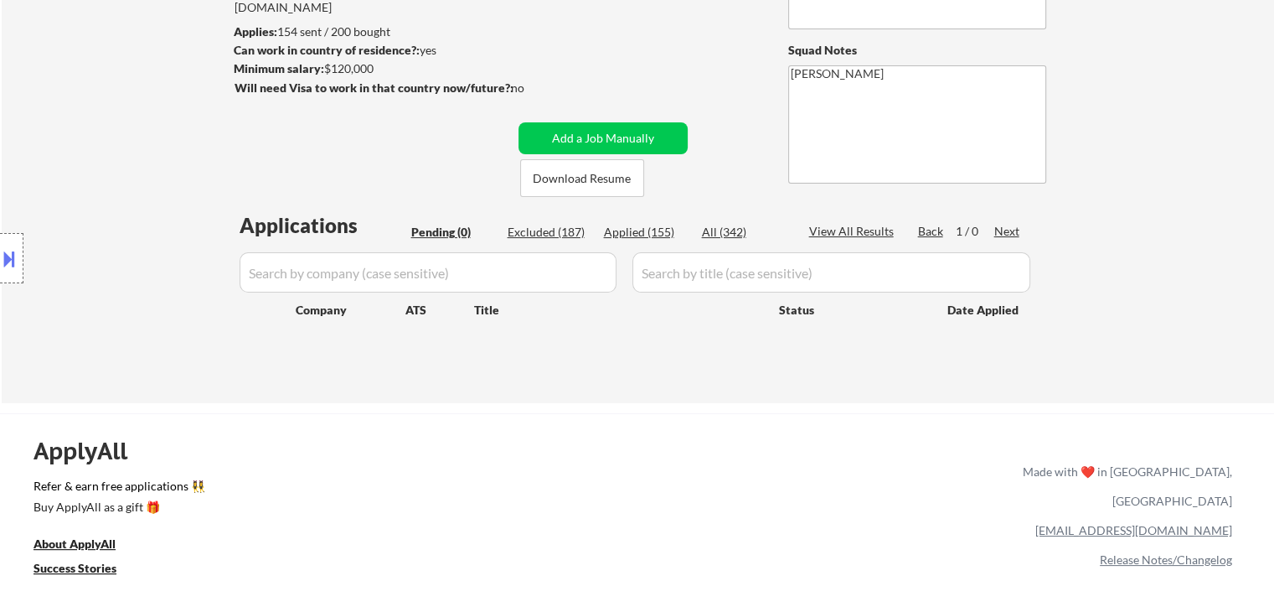
scroll to position [168, 0]
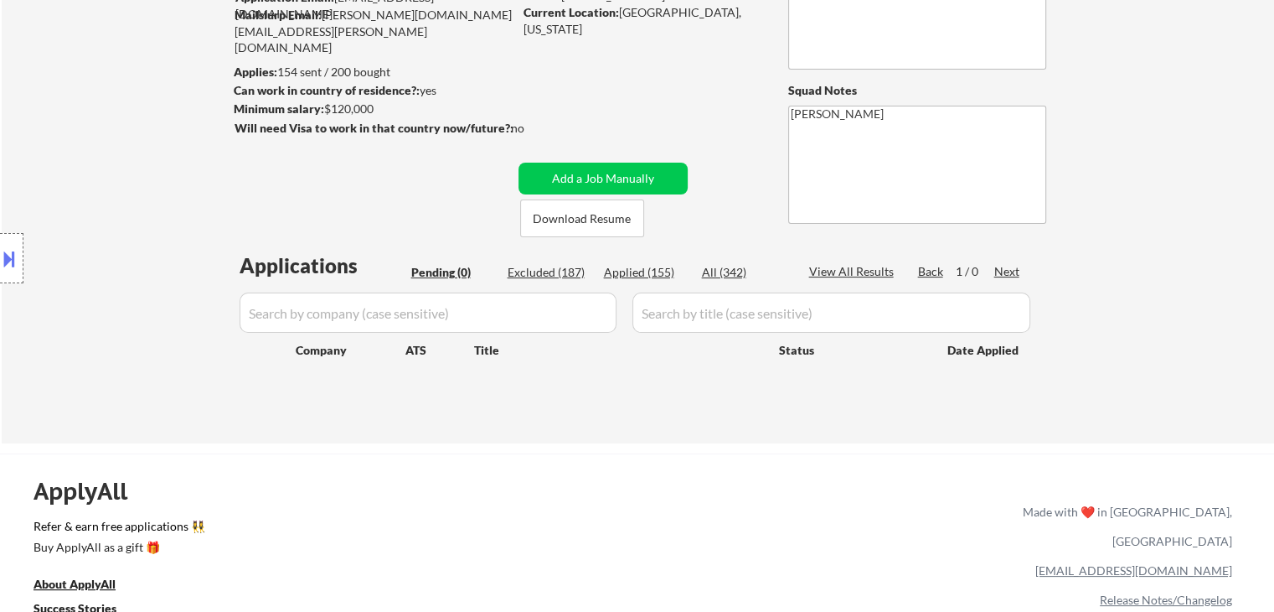
click at [660, 271] on div "Applied (155)" at bounding box center [646, 272] width 84 height 17
select select ""applied""
